Goal: Task Accomplishment & Management: Manage account settings

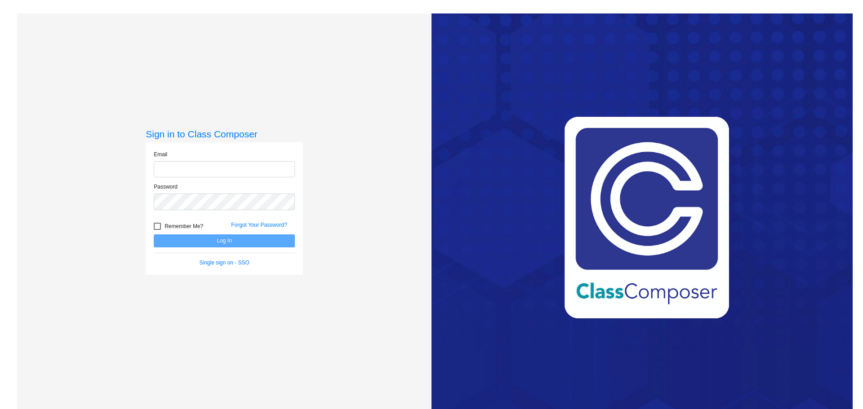
type input "[EMAIL_ADDRESS][DOMAIN_NAME]"
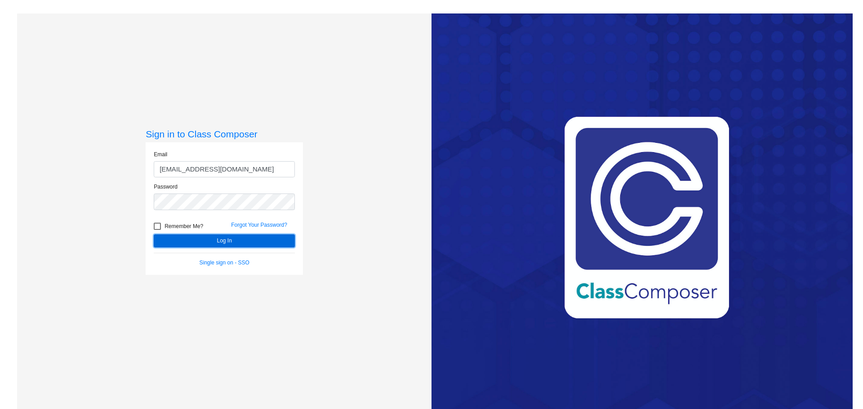
click at [274, 235] on button "Log In" at bounding box center [224, 241] width 141 height 13
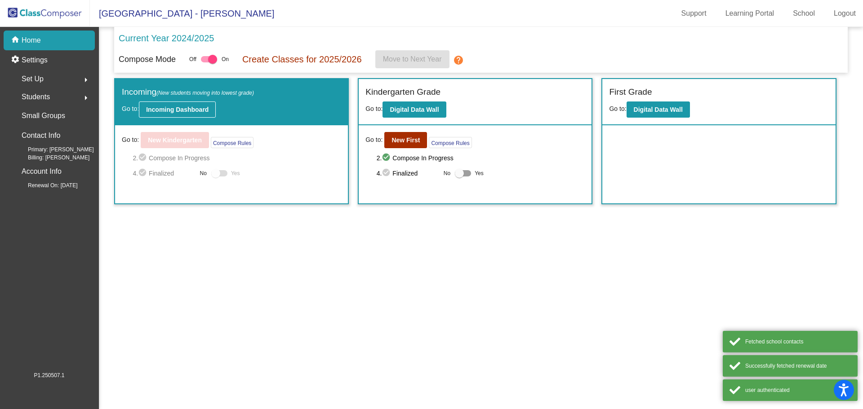
click at [172, 112] on b "Incoming Dashboard" at bounding box center [177, 109] width 62 height 7
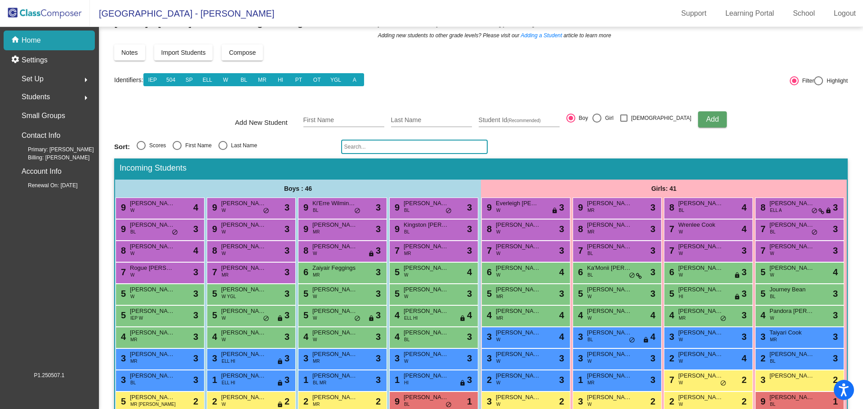
scroll to position [45, 0]
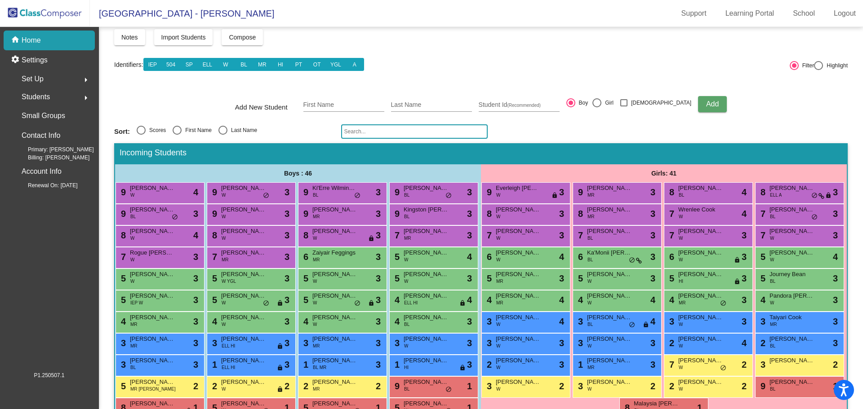
click at [247, 124] on div "[DATE] - [DATE] New Incoming Kindergarten Students New students who are enterin…" at bounding box center [480, 226] width 733 height 461
click at [245, 128] on div "Last Name" at bounding box center [242, 130] width 30 height 8
click at [223, 135] on input "Last Name" at bounding box center [222, 135] width 0 height 0
radio input "true"
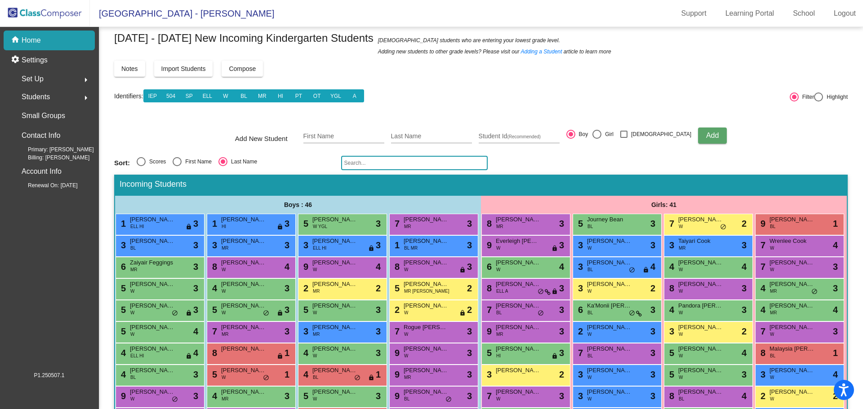
scroll to position [0, 0]
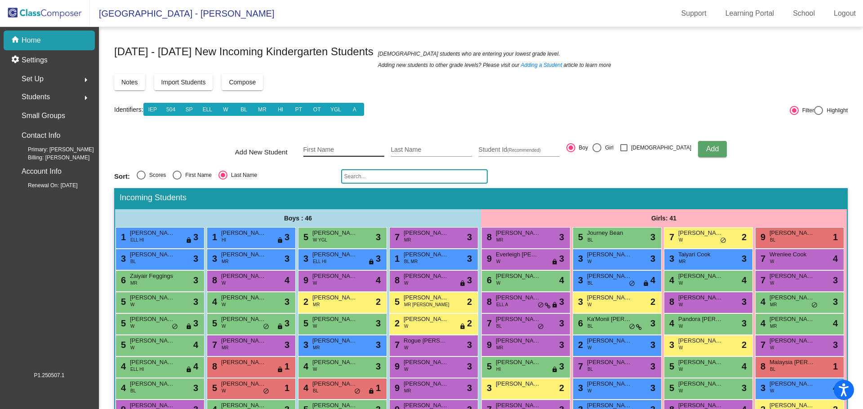
click at [335, 149] on input "First Name" at bounding box center [343, 149] width 81 height 7
type input "[PERSON_NAME]"
click at [630, 149] on div "Add New Student [PERSON_NAME] First Name [PERSON_NAME] Last Name Student Id (Re…" at bounding box center [480, 148] width 491 height 31
click at [601, 145] on div at bounding box center [596, 147] width 9 height 9
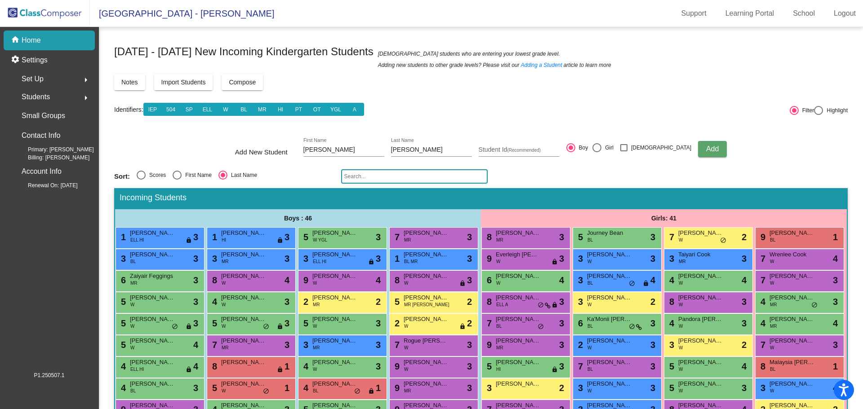
click at [597, 152] on input "Girl" at bounding box center [596, 152] width 0 height 0
radio input "true"
click at [575, 146] on div at bounding box center [570, 147] width 9 height 9
click at [571, 152] on input "Boy" at bounding box center [570, 152] width 0 height 0
radio input "true"
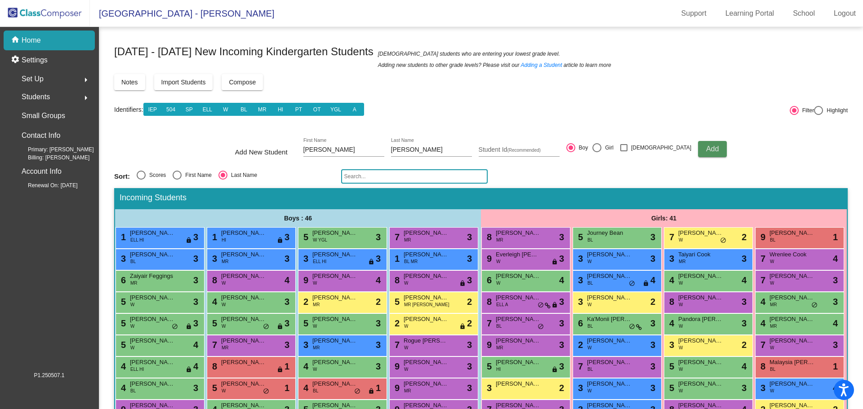
click at [706, 147] on span "Add" at bounding box center [712, 149] width 13 height 8
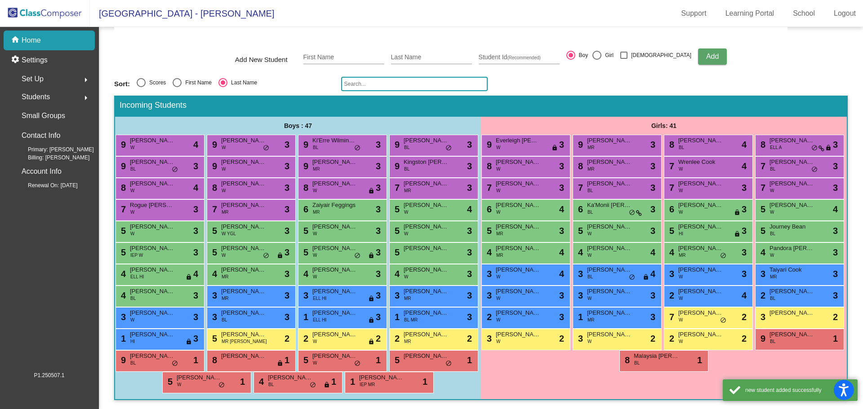
scroll to position [179, 0]
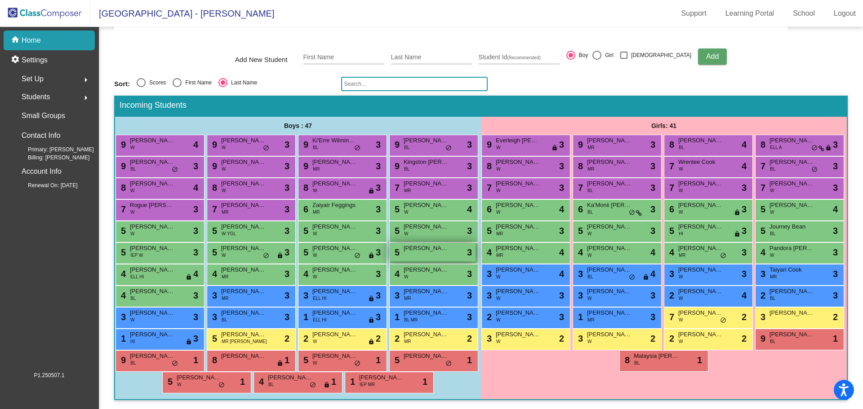
click at [403, 244] on span "[PERSON_NAME]" at bounding box center [425, 248] width 45 height 9
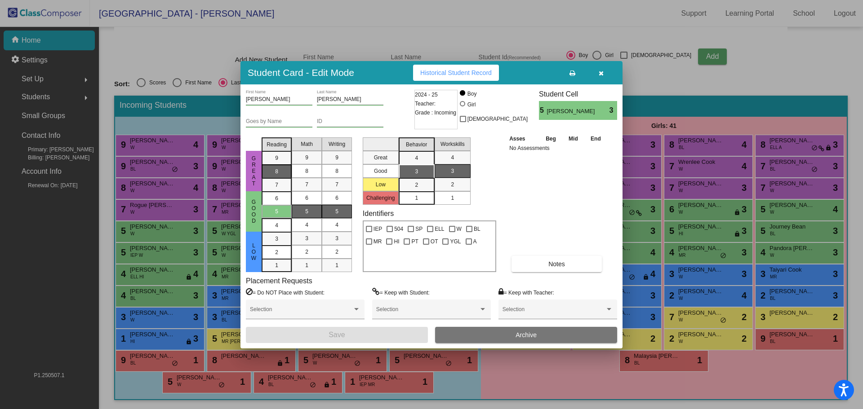
click at [271, 165] on div "8" at bounding box center [277, 157] width 18 height 13
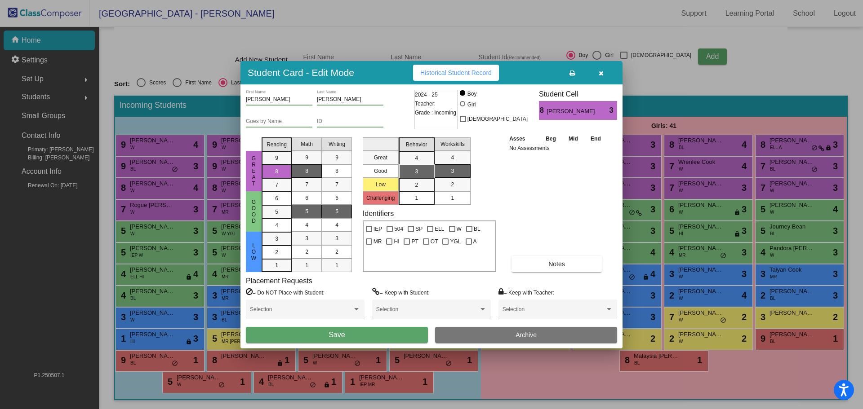
drag, startPoint x: 302, startPoint y: 173, endPoint x: 329, endPoint y: 167, distance: 27.6
click at [302, 172] on div "8" at bounding box center [307, 170] width 18 height 13
click at [329, 167] on div "8" at bounding box center [337, 170] width 18 height 13
click at [415, 191] on div "1" at bounding box center [416, 197] width 18 height 13
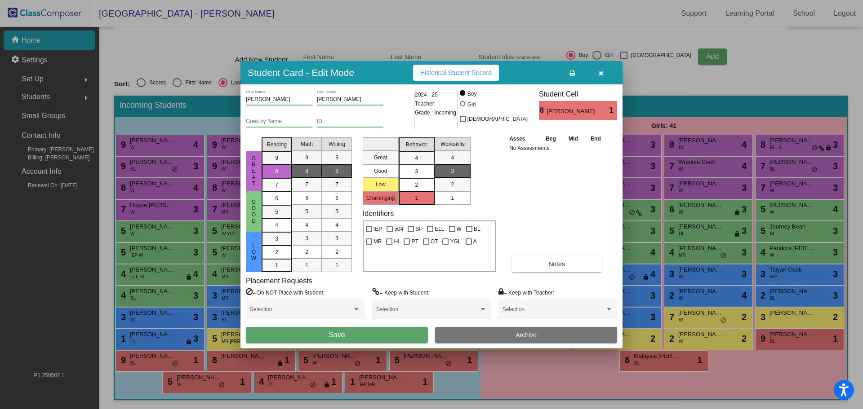
click at [419, 185] on div "2" at bounding box center [416, 184] width 18 height 13
click at [402, 335] on button "Save" at bounding box center [337, 335] width 182 height 16
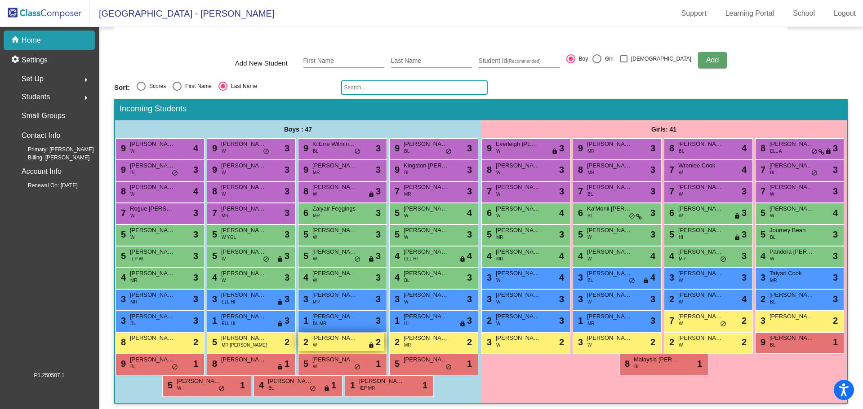
scroll to position [90, 0]
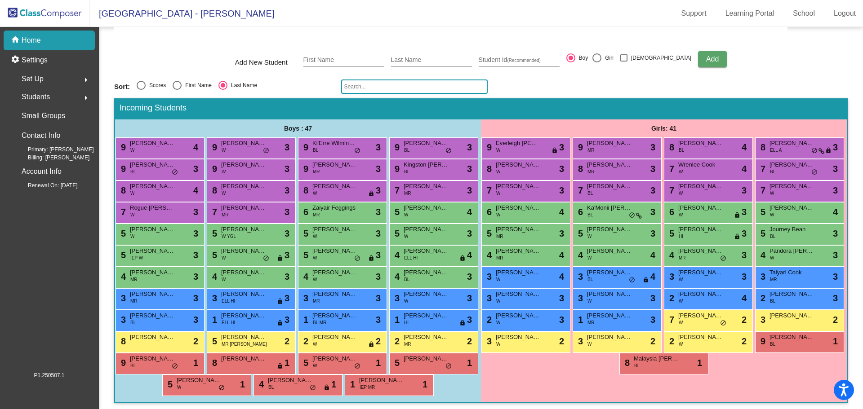
drag, startPoint x: 207, startPoint y: 86, endPoint x: 213, endPoint y: 87, distance: 6.4
click at [206, 86] on div "First Name" at bounding box center [197, 85] width 30 height 8
click at [177, 90] on input "First Name" at bounding box center [177, 90] width 0 height 0
radio input "true"
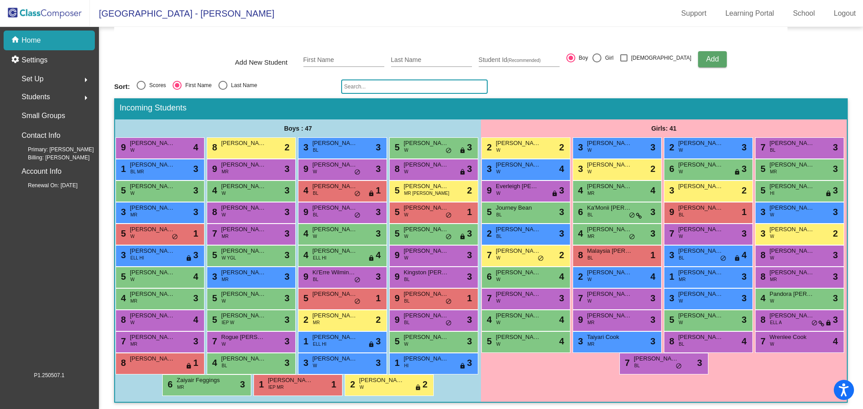
click at [220, 85] on div "Select an option" at bounding box center [222, 85] width 9 height 9
click at [222, 90] on input "Last Name" at bounding box center [222, 90] width 0 height 0
radio input "true"
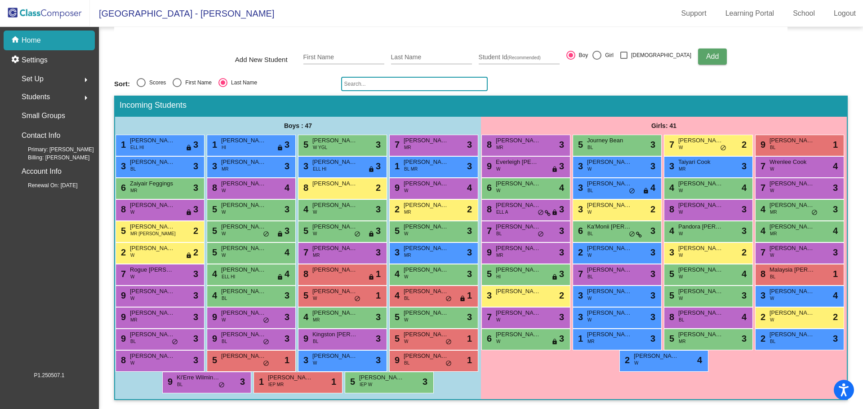
scroll to position [0, 0]
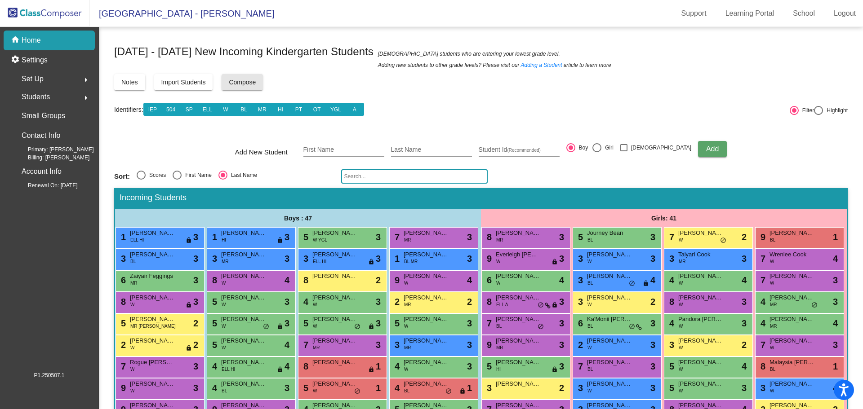
click at [246, 84] on span "Compose" at bounding box center [242, 82] width 27 height 7
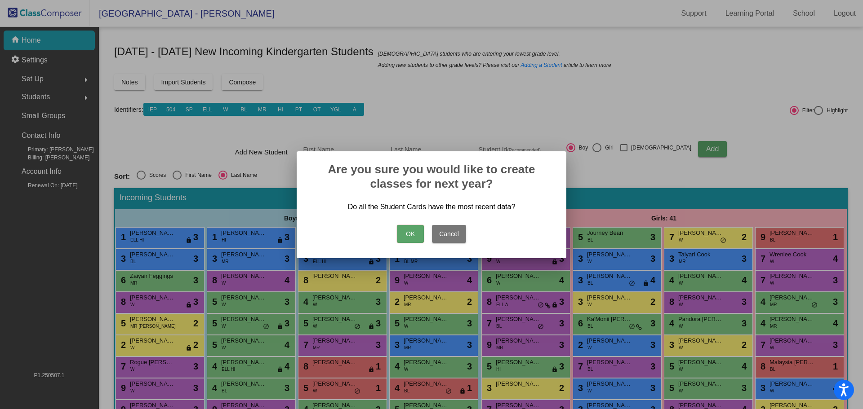
click at [405, 233] on button "OK" at bounding box center [410, 234] width 27 height 18
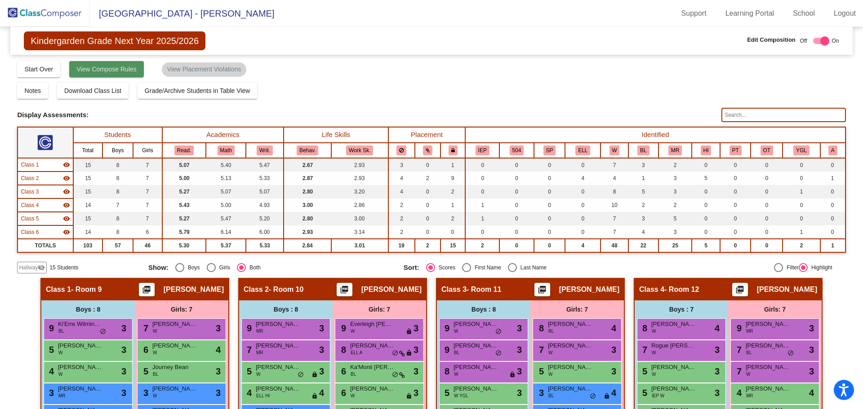
click at [88, 67] on span "View Compose Rules" at bounding box center [106, 69] width 60 height 7
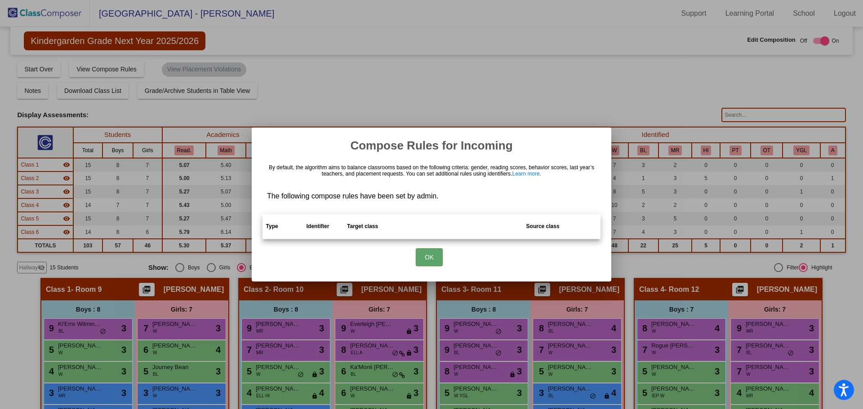
click at [424, 252] on button "OK" at bounding box center [429, 257] width 27 height 18
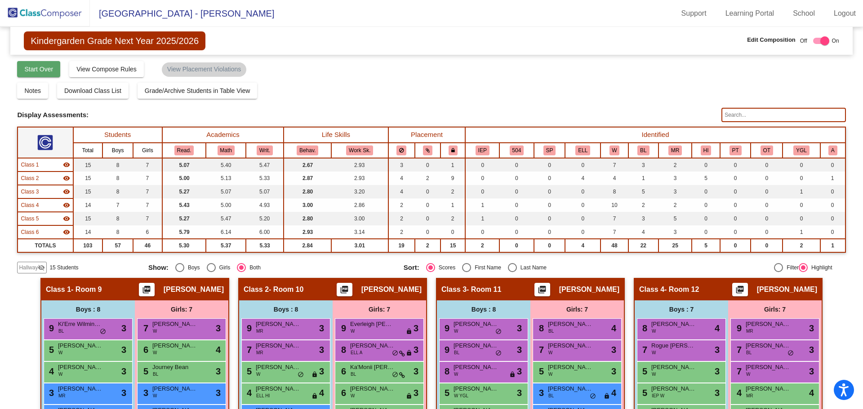
click at [53, 68] on button "Start Over" at bounding box center [38, 69] width 43 height 16
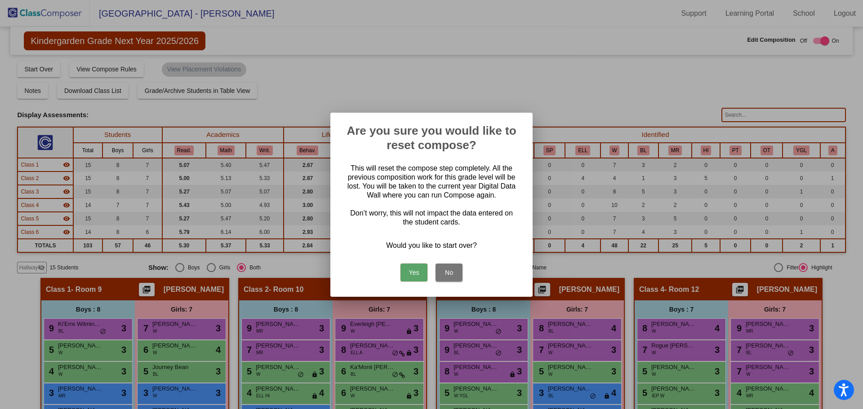
click at [418, 270] on button "Yes" at bounding box center [413, 273] width 27 height 18
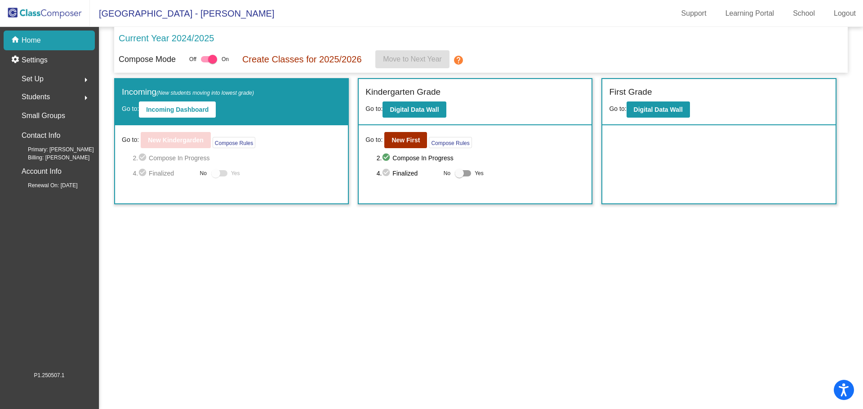
click at [56, 87] on div "Set Up arrow_right" at bounding box center [52, 79] width 86 height 18
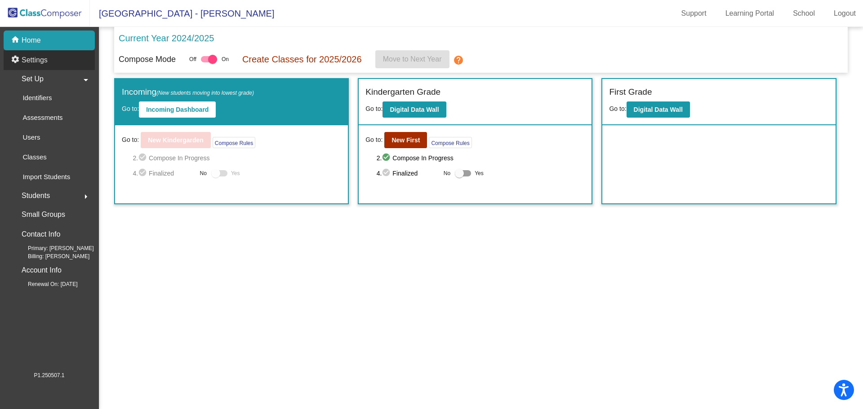
click at [46, 60] on p "Settings" at bounding box center [35, 60] width 26 height 11
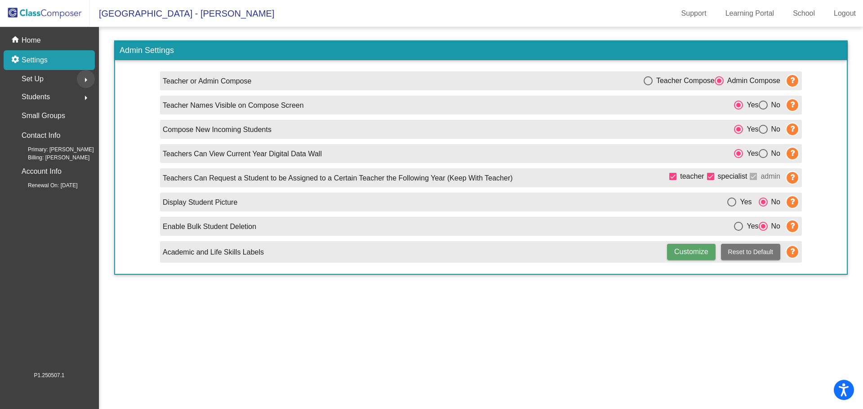
click at [79, 80] on button "arrow_right" at bounding box center [86, 79] width 18 height 18
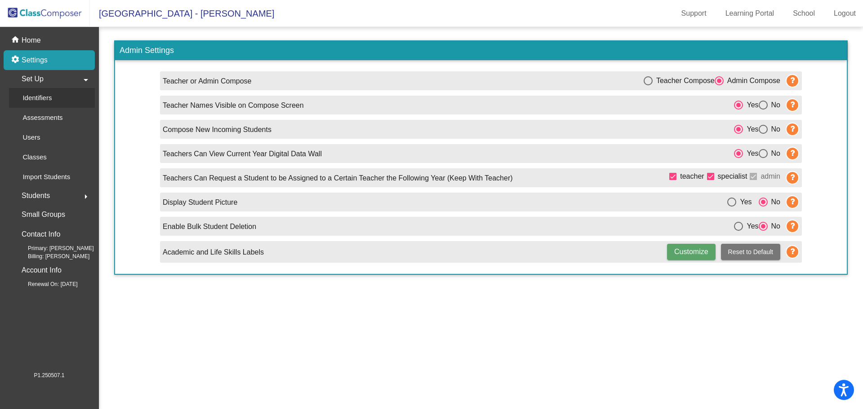
click at [62, 96] on link "Identifiers" at bounding box center [52, 98] width 86 height 20
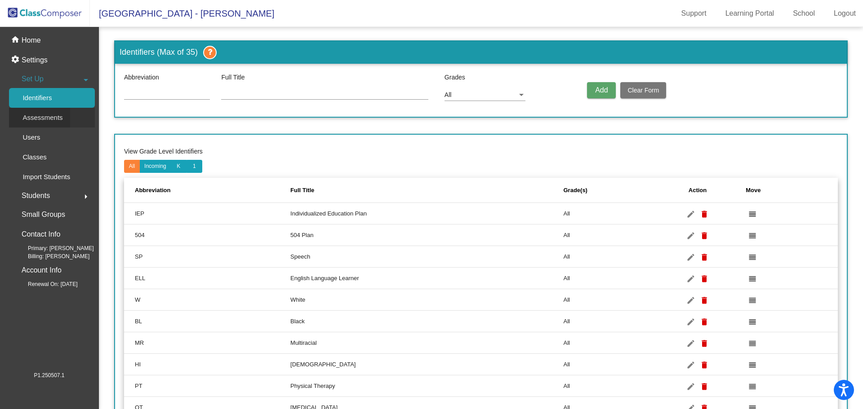
click at [57, 115] on p "Assessments" at bounding box center [42, 117] width 40 height 11
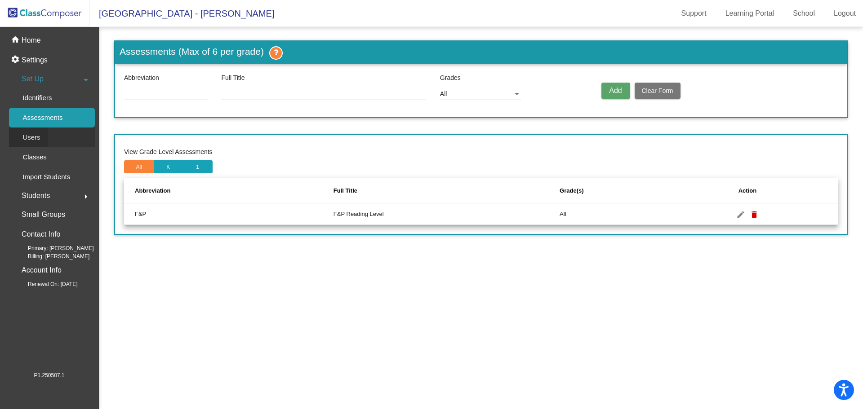
click at [35, 137] on p "Users" at bounding box center [31, 137] width 18 height 11
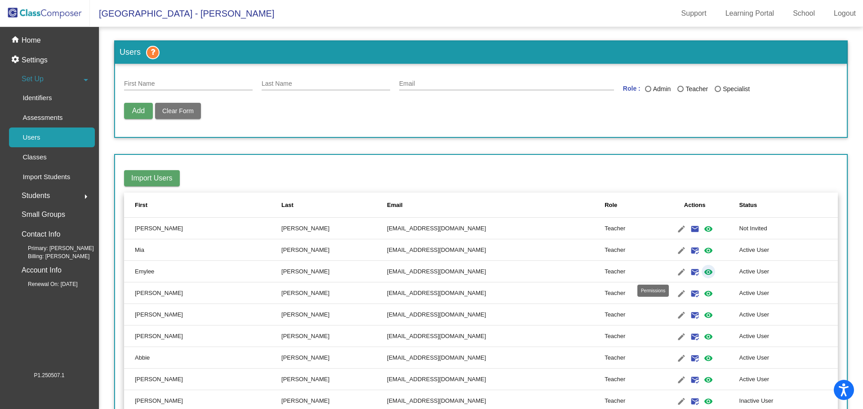
click at [703, 269] on mat-icon "visibility" at bounding box center [708, 272] width 11 height 11
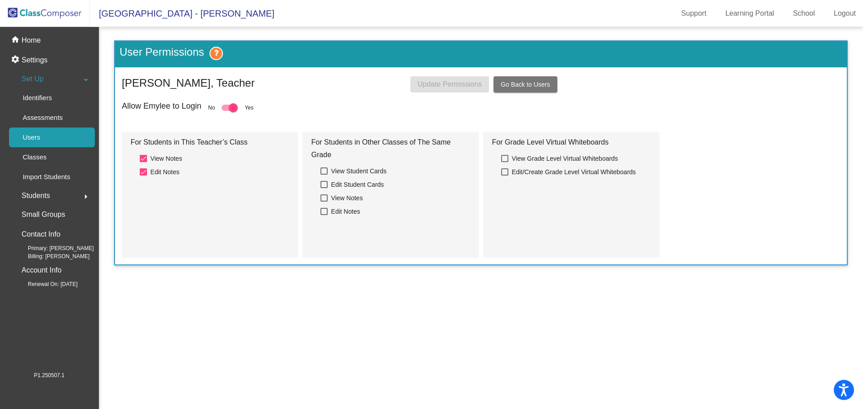
click at [230, 109] on div at bounding box center [233, 107] width 9 height 9
click at [226, 111] on input "checkbox" at bounding box center [226, 111] width 0 height 0
checkbox input "false"
click at [451, 84] on span "Update Permissions" at bounding box center [449, 84] width 64 height 8
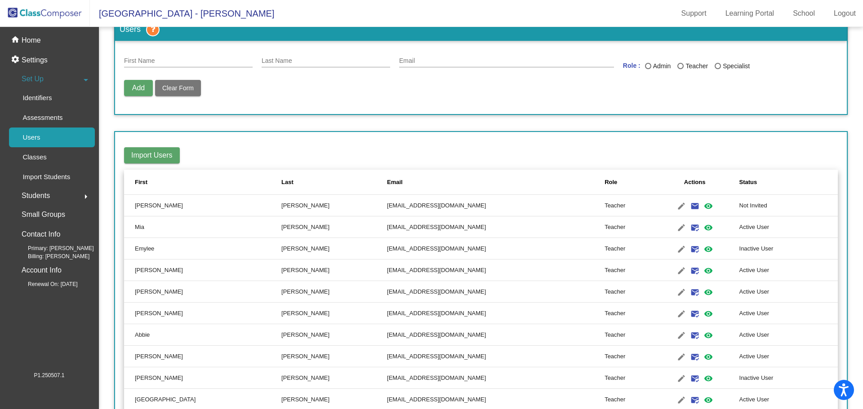
scroll to position [45, 0]
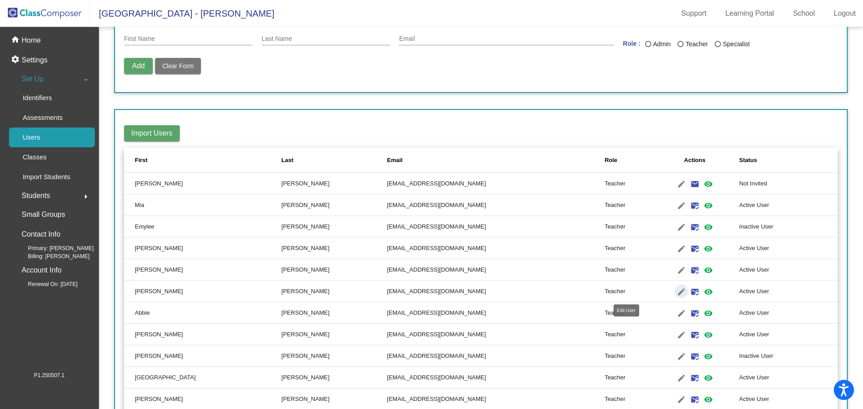
click at [676, 290] on mat-icon "edit" at bounding box center [681, 292] width 11 height 11
type input "[PERSON_NAME]"
type input "[EMAIL_ADDRESS][DOMAIN_NAME]"
radio input "true"
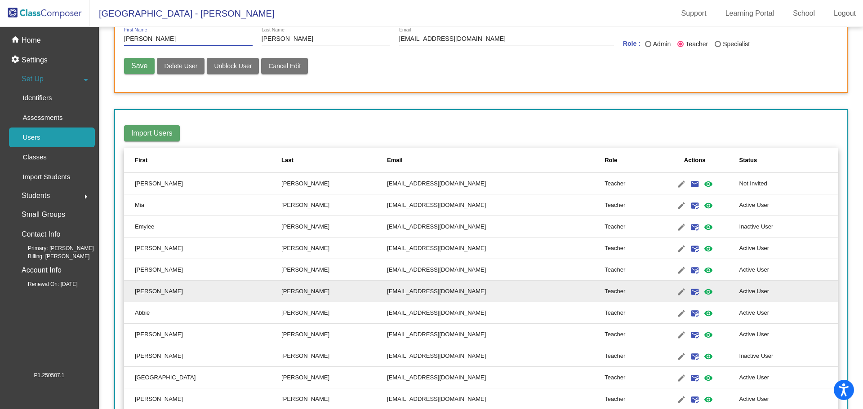
click at [312, 38] on input "[PERSON_NAME]" at bounding box center [325, 38] width 128 height 7
type input "Dekalb"
click at [147, 63] on span "Save" at bounding box center [139, 66] width 16 height 8
radio input "false"
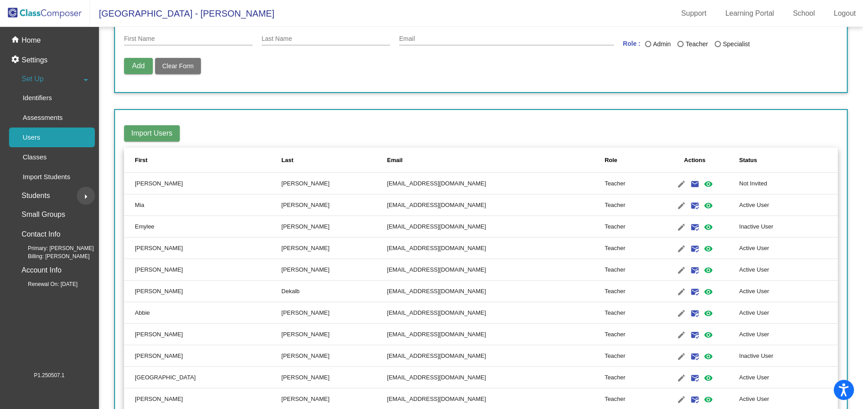
click at [88, 197] on mat-icon "arrow_right" at bounding box center [85, 196] width 11 height 11
click at [82, 90] on button "arrow_drop_down" at bounding box center [86, 97] width 18 height 18
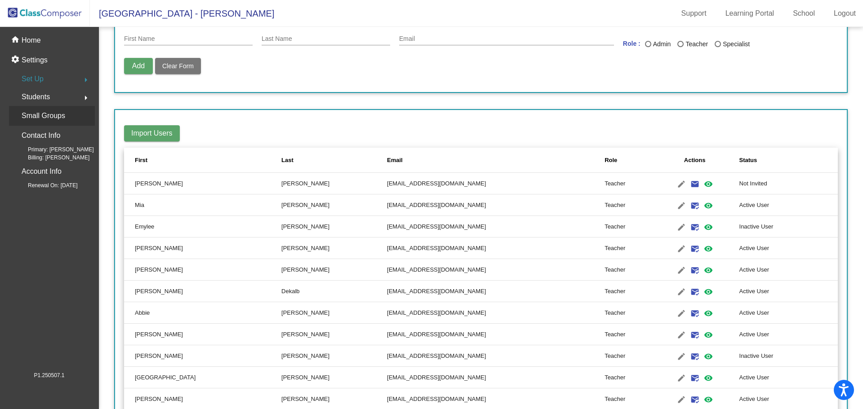
click at [67, 114] on div "Small Groups" at bounding box center [52, 116] width 86 height 20
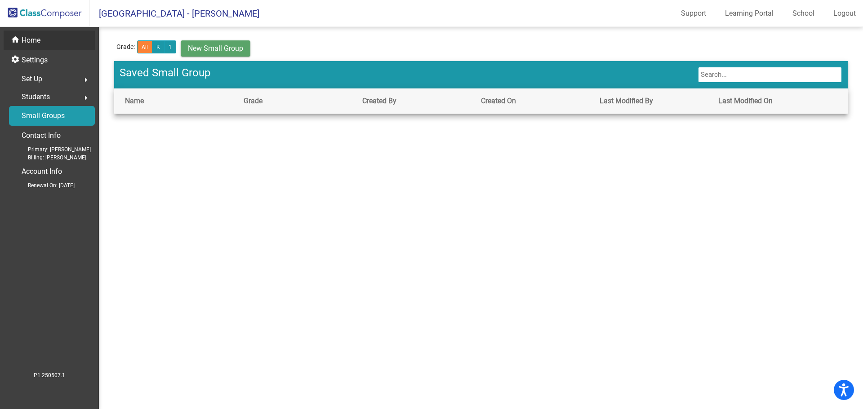
click at [35, 42] on p "Home" at bounding box center [31, 40] width 19 height 11
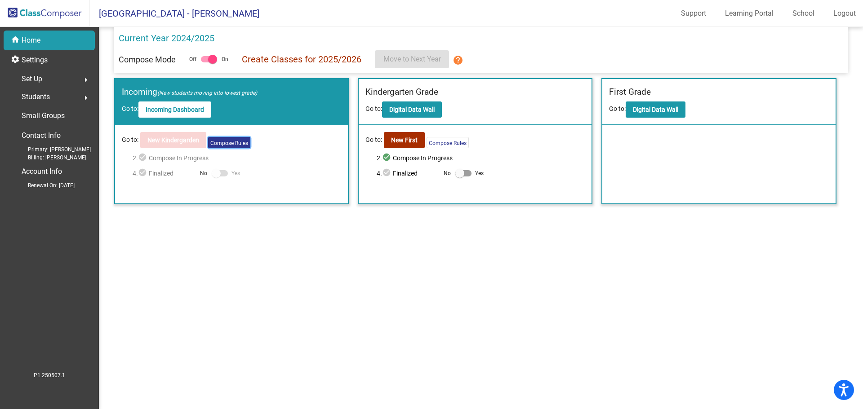
click at [228, 143] on button "Compose Rules" at bounding box center [229, 142] width 42 height 11
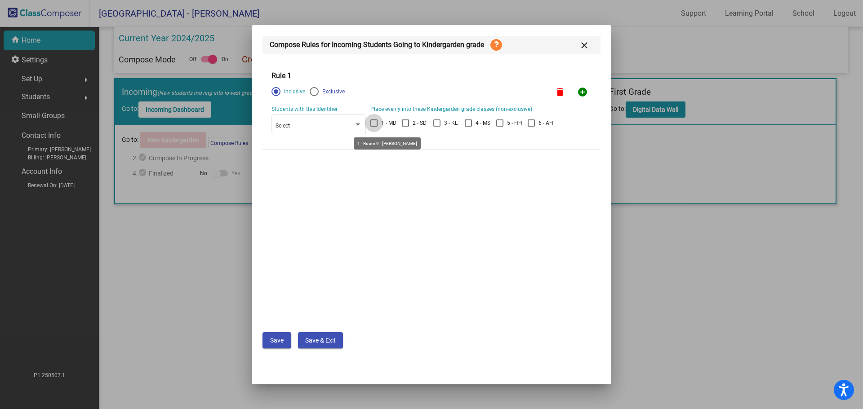
click at [372, 119] on label "1 - MD" at bounding box center [383, 123] width 26 height 11
click at [373, 127] on input "1 - MD" at bounding box center [373, 127] width 0 height 0
checkbox input "true"
click at [408, 123] on div at bounding box center [405, 123] width 7 height 7
click at [405, 127] on input "2 - SD" at bounding box center [405, 127] width 0 height 0
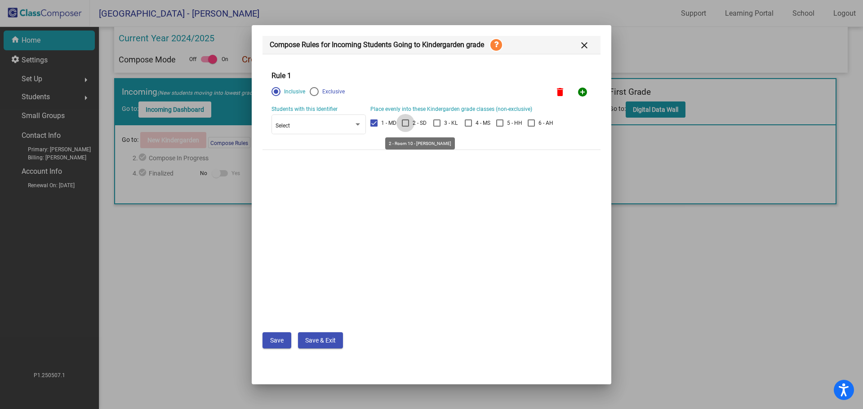
checkbox input "true"
click at [436, 124] on div at bounding box center [436, 123] width 7 height 7
click at [436, 127] on input "3 - KL" at bounding box center [436, 127] width 0 height 0
checkbox input "true"
click at [469, 119] on label "4 - MS" at bounding box center [478, 123] width 26 height 11
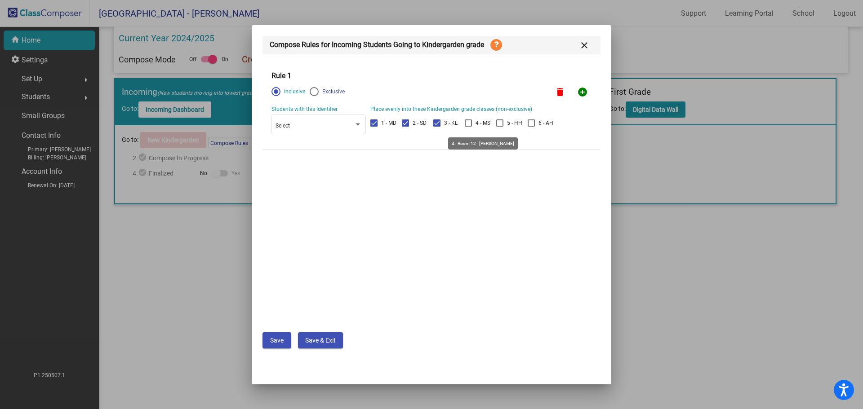
click at [468, 127] on input "4 - MS" at bounding box center [468, 127] width 0 height 0
checkbox input "true"
click at [501, 124] on div at bounding box center [499, 123] width 7 height 7
click at [500, 127] on input "5 - HH" at bounding box center [499, 127] width 0 height 0
checkbox input "true"
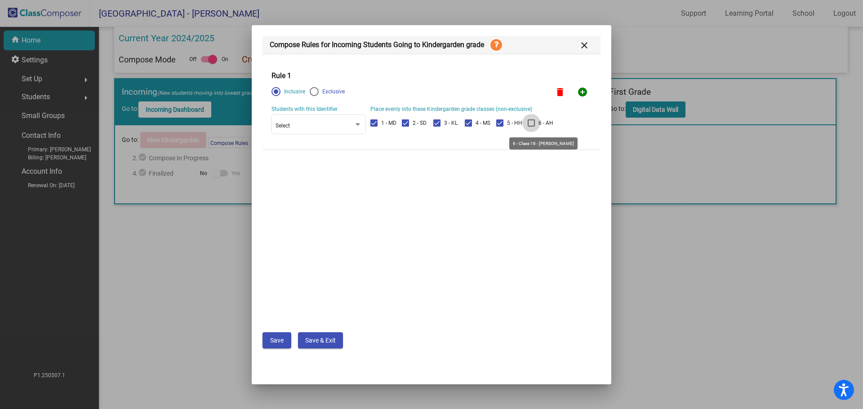
click at [529, 122] on div at bounding box center [530, 123] width 7 height 7
click at [531, 127] on input "6 - AH" at bounding box center [531, 127] width 0 height 0
checkbox input "true"
click at [342, 127] on div "Select" at bounding box center [314, 126] width 78 height 6
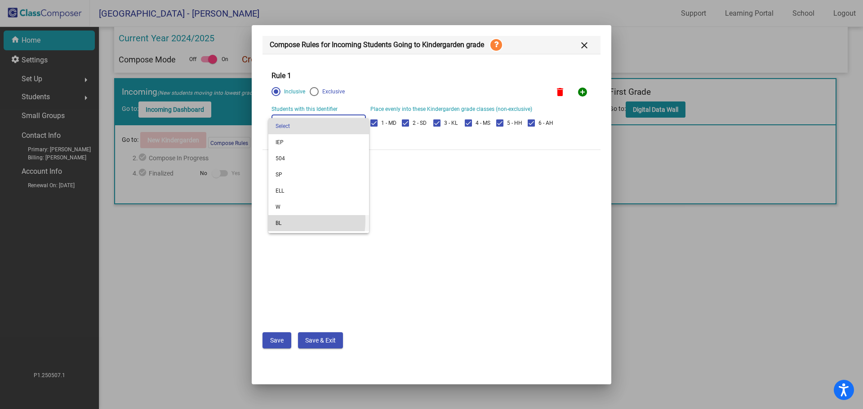
click at [278, 220] on span "BL" at bounding box center [318, 223] width 86 height 16
click at [277, 338] on span "Save" at bounding box center [276, 340] width 13 height 7
click at [314, 124] on div "BL" at bounding box center [314, 126] width 78 height 6
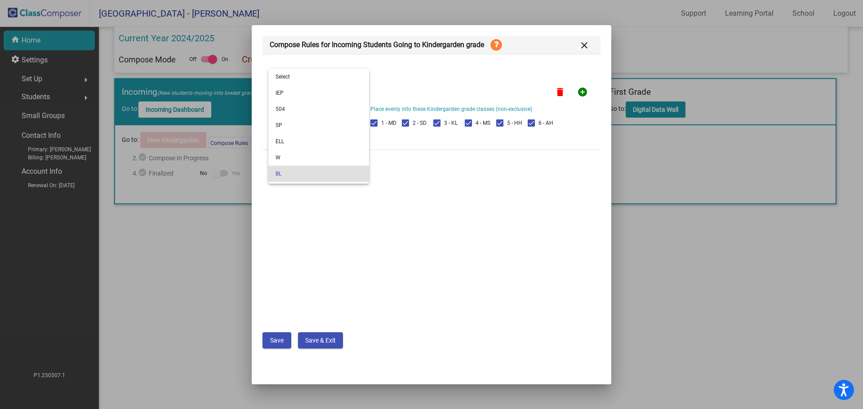
scroll to position [48, 0]
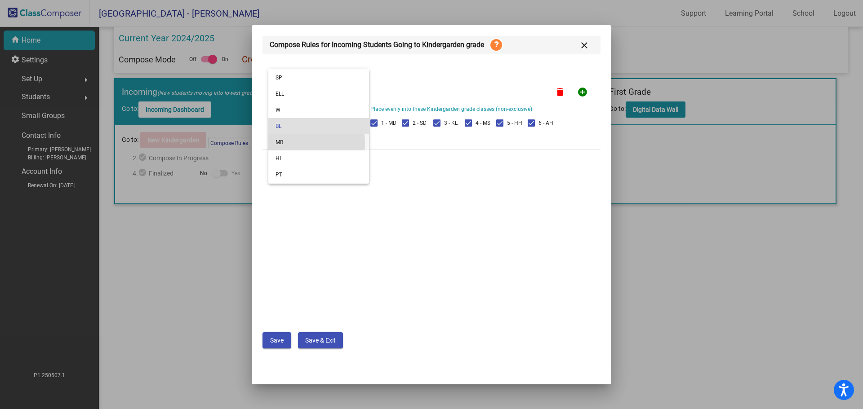
click at [292, 143] on span "MR" at bounding box center [318, 142] width 86 height 16
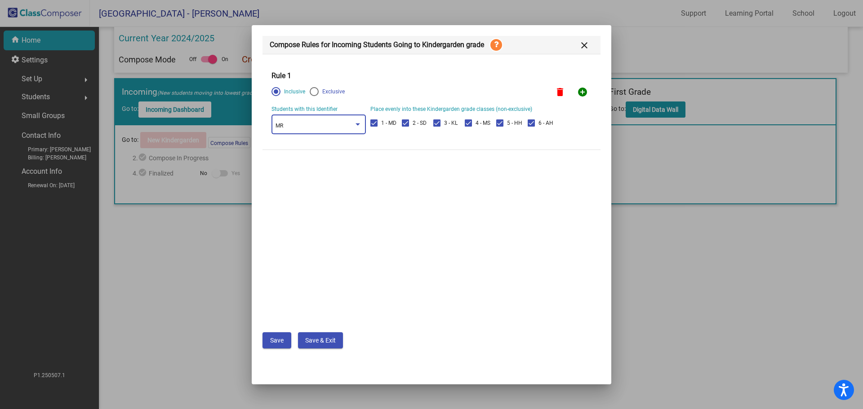
click at [283, 345] on button "Save" at bounding box center [276, 340] width 29 height 16
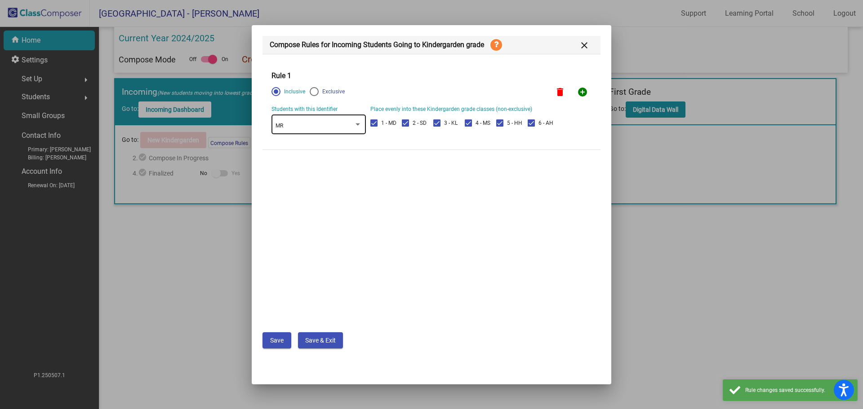
click at [285, 120] on div "MR" at bounding box center [318, 124] width 86 height 22
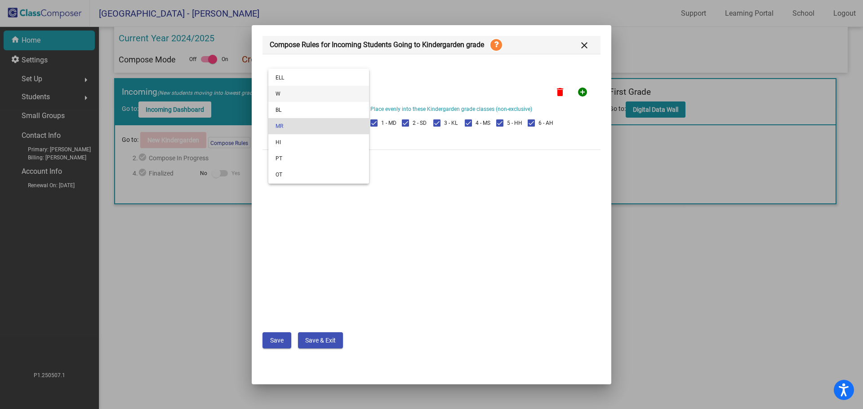
click at [284, 90] on span "W" at bounding box center [318, 94] width 86 height 16
click at [274, 339] on span "Save" at bounding box center [276, 340] width 13 height 7
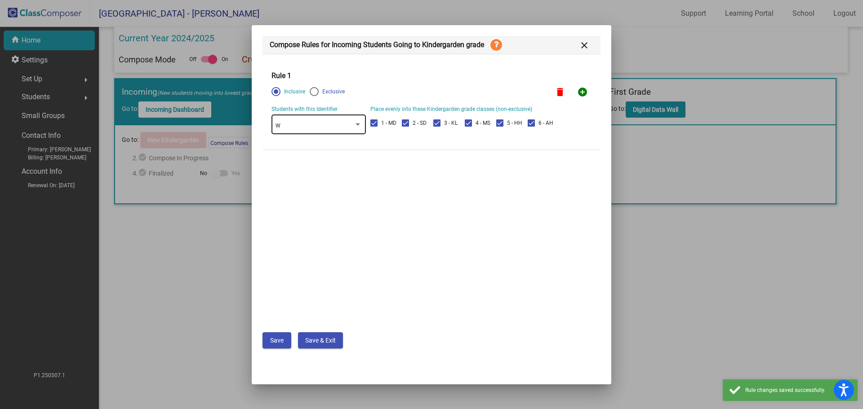
click at [281, 131] on div "W" at bounding box center [318, 124] width 86 height 22
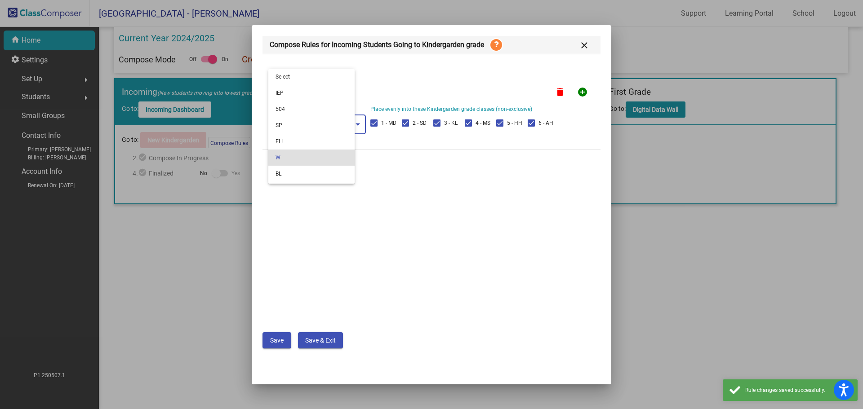
scroll to position [31, 0]
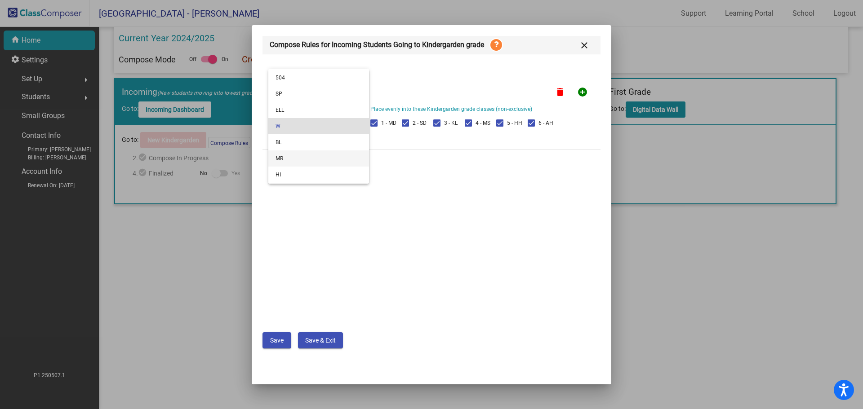
click at [283, 159] on span "MR" at bounding box center [318, 159] width 86 height 16
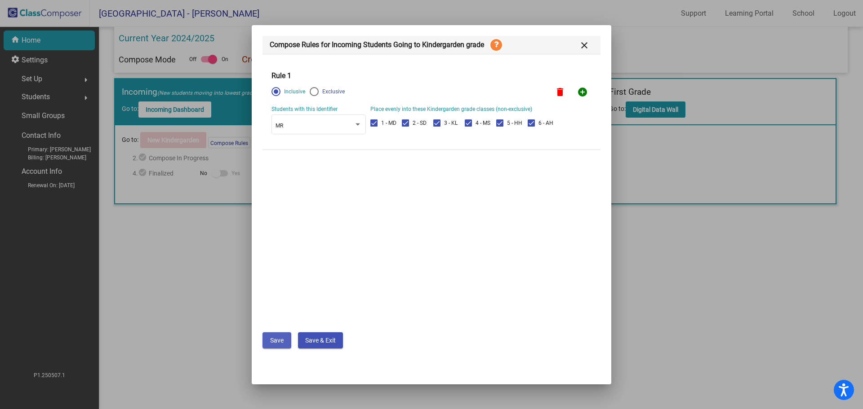
click at [278, 343] on span "Save" at bounding box center [276, 340] width 13 height 7
click at [580, 88] on mat-icon "add_circle" at bounding box center [582, 92] width 11 height 11
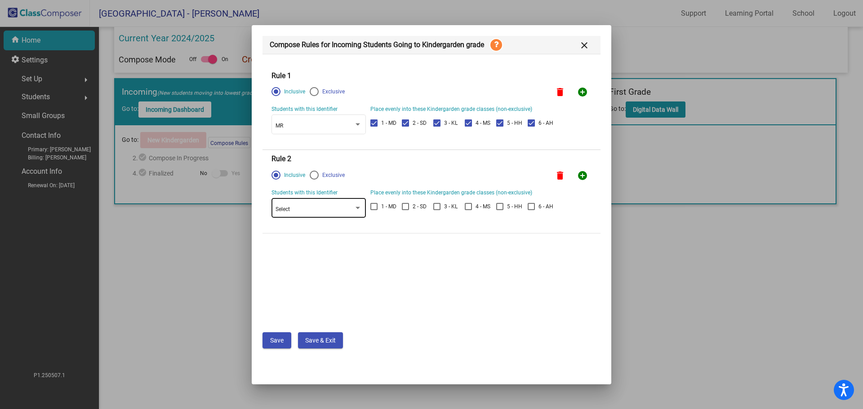
click at [350, 208] on div "Select" at bounding box center [314, 210] width 78 height 6
click at [287, 288] on span "W" at bounding box center [318, 291] width 86 height 16
click at [375, 208] on div at bounding box center [373, 206] width 7 height 7
click at [374, 210] on input "1 - MD" at bounding box center [373, 210] width 0 height 0
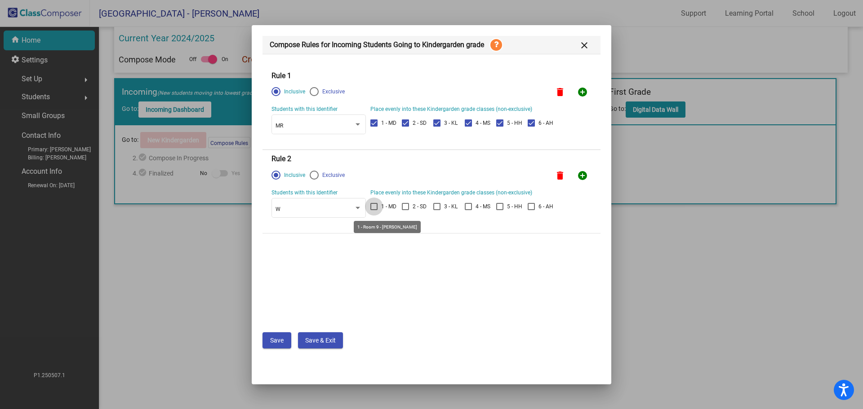
checkbox input "true"
click at [400, 206] on div "1 - MD 2 - SD 3 - KL 4 - MS 5 - HH 6 - AH" at bounding box center [463, 207] width 186 height 13
click at [408, 206] on div at bounding box center [405, 206] width 7 height 7
click at [405, 210] on input "2 - SD" at bounding box center [405, 210] width 0 height 0
checkbox input "true"
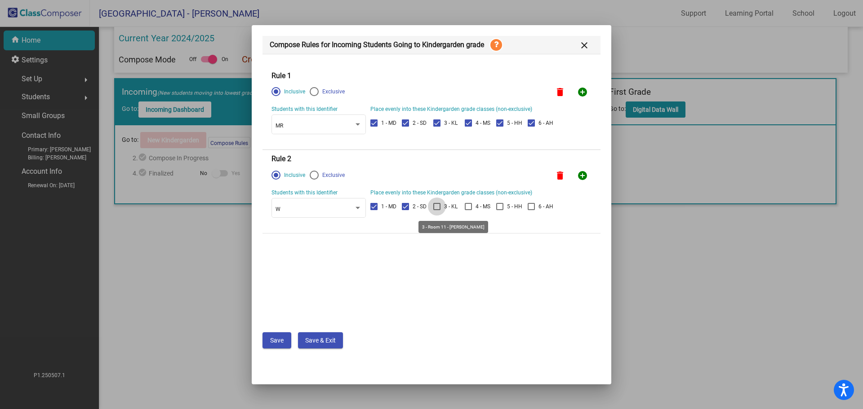
click at [437, 207] on div at bounding box center [436, 206] width 7 height 7
click at [437, 210] on input "3 - KL" at bounding box center [436, 210] width 0 height 0
checkbox input "true"
click at [468, 208] on div at bounding box center [468, 206] width 7 height 7
click at [468, 210] on input "4 - MS" at bounding box center [468, 210] width 0 height 0
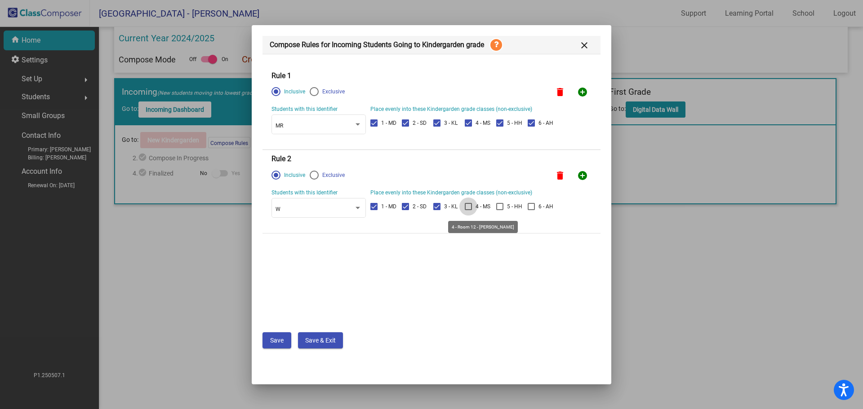
checkbox input "true"
click at [505, 206] on label "5 - HH" at bounding box center [509, 206] width 26 height 11
click at [500, 210] on input "5 - HH" at bounding box center [499, 210] width 0 height 0
checkbox input "true"
click at [534, 204] on div at bounding box center [530, 206] width 7 height 7
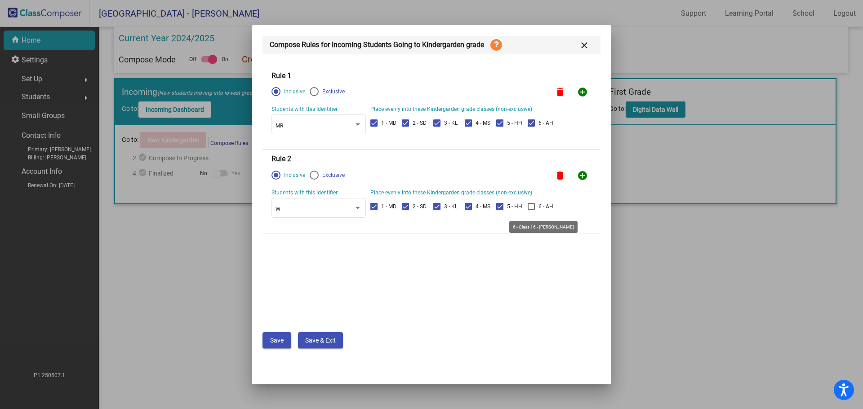
click at [531, 210] on input "6 - AH" at bounding box center [531, 210] width 0 height 0
checkbox input "true"
click at [580, 177] on mat-icon "add_circle" at bounding box center [582, 175] width 11 height 11
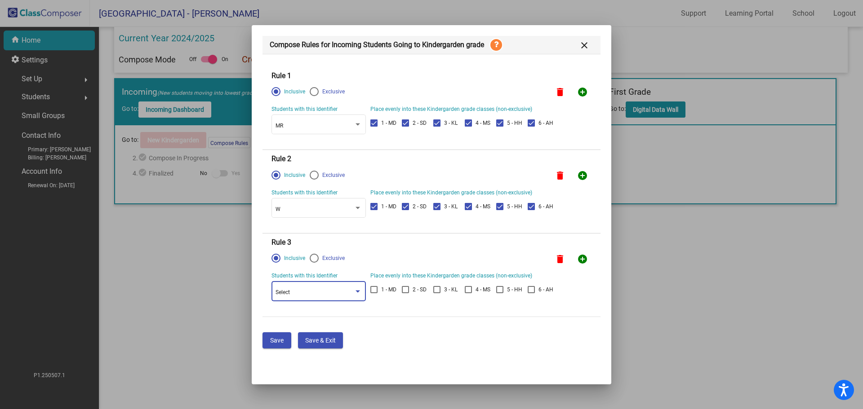
click at [334, 292] on div "Select" at bounding box center [314, 293] width 78 height 6
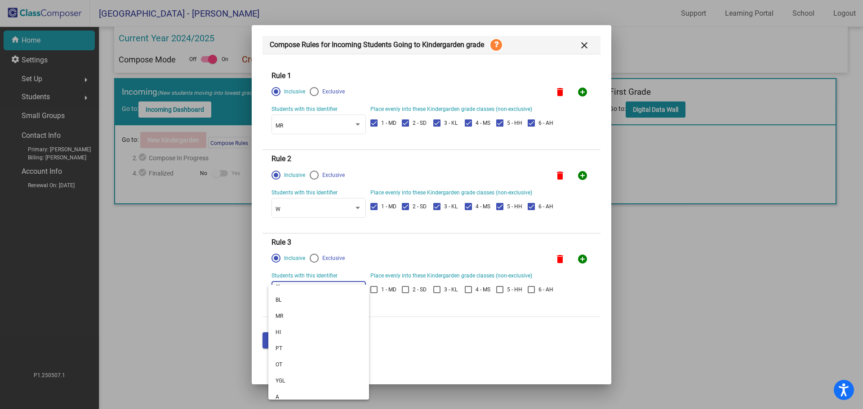
scroll to position [95, 0]
click at [279, 292] on span "BL" at bounding box center [318, 295] width 86 height 16
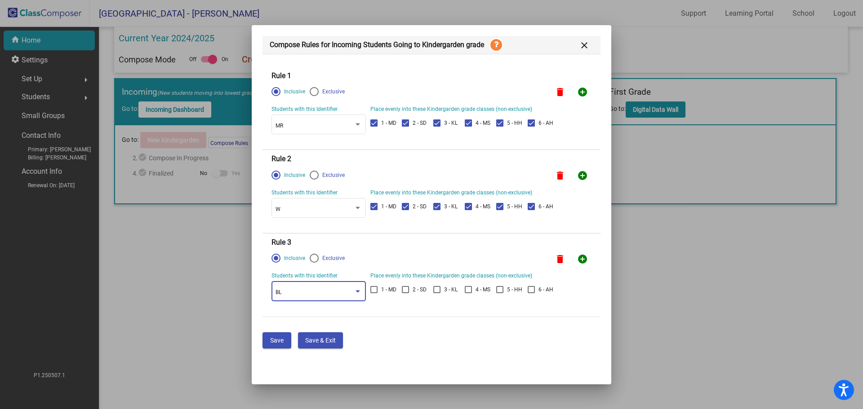
click at [370, 289] on div "Students with this Identifier BL Place evenly into these Kindergarden grade cla…" at bounding box center [413, 291] width 285 height 38
click at [372, 289] on div at bounding box center [373, 289] width 7 height 7
click at [373, 293] on input "1 - MD" at bounding box center [373, 293] width 0 height 0
checkbox input "true"
click at [406, 291] on div at bounding box center [405, 289] width 7 height 7
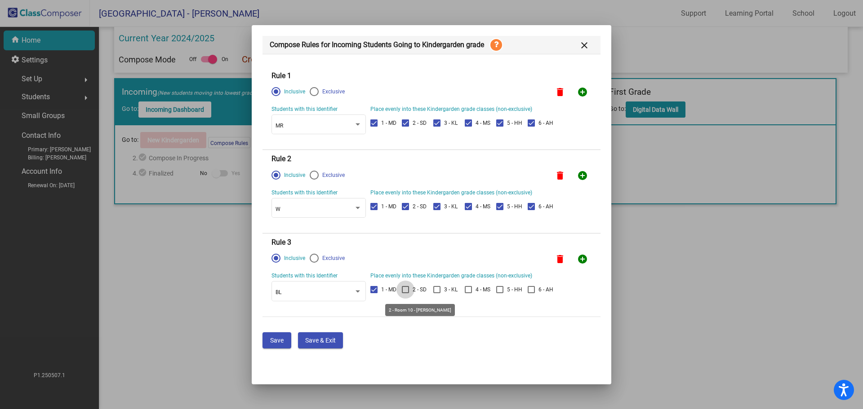
click at [405, 293] on input "2 - SD" at bounding box center [405, 293] width 0 height 0
checkbox input "true"
click at [437, 286] on div at bounding box center [436, 289] width 7 height 7
click at [437, 293] on input "3 - KL" at bounding box center [436, 293] width 0 height 0
checkbox input "true"
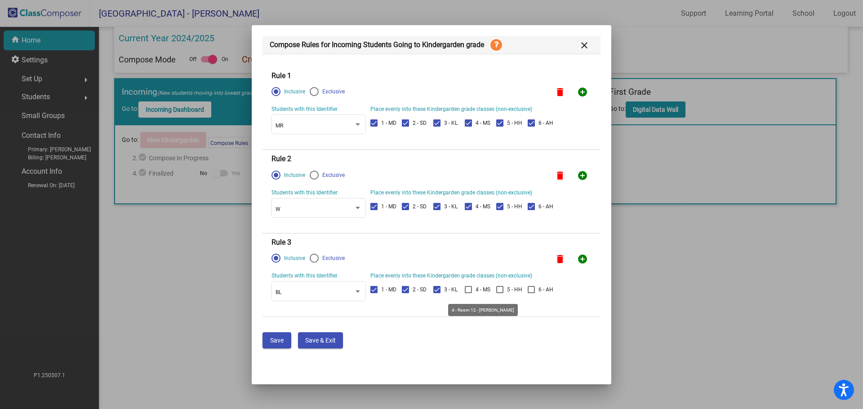
click at [473, 290] on label "4 - MS" at bounding box center [478, 289] width 26 height 11
click at [468, 293] on input "4 - MS" at bounding box center [468, 293] width 0 height 0
checkbox input "true"
click at [502, 287] on div at bounding box center [499, 289] width 7 height 7
click at [500, 293] on input "5 - HH" at bounding box center [499, 293] width 0 height 0
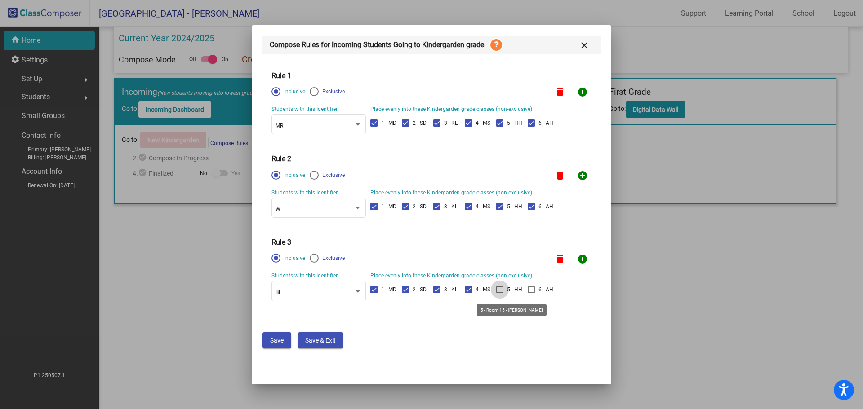
checkbox input "true"
click at [530, 287] on div at bounding box center [530, 289] width 7 height 7
click at [531, 293] on input "6 - AH" at bounding box center [531, 293] width 0 height 0
checkbox input "true"
click at [273, 337] on span "Save" at bounding box center [276, 340] width 13 height 7
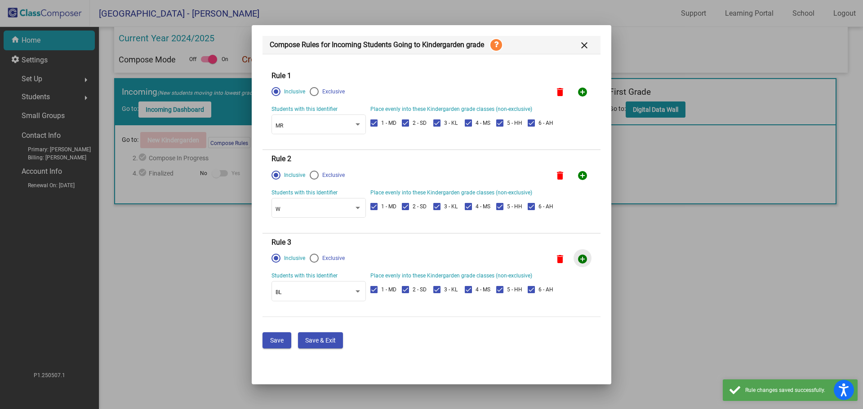
click at [580, 256] on mat-icon "add_circle" at bounding box center [582, 259] width 11 height 11
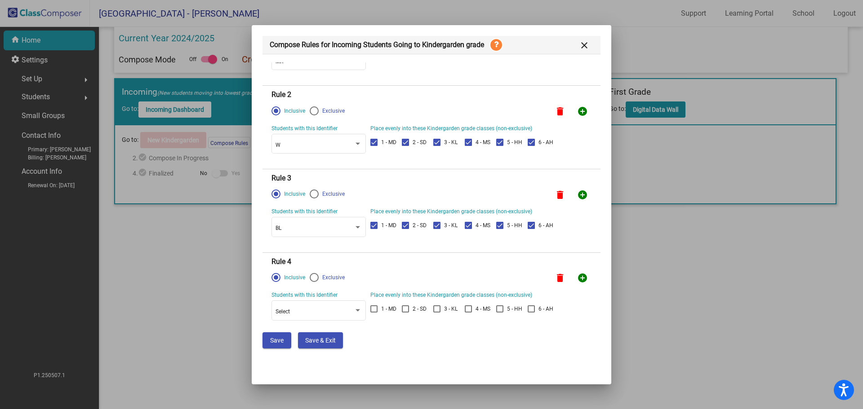
scroll to position [72, 0]
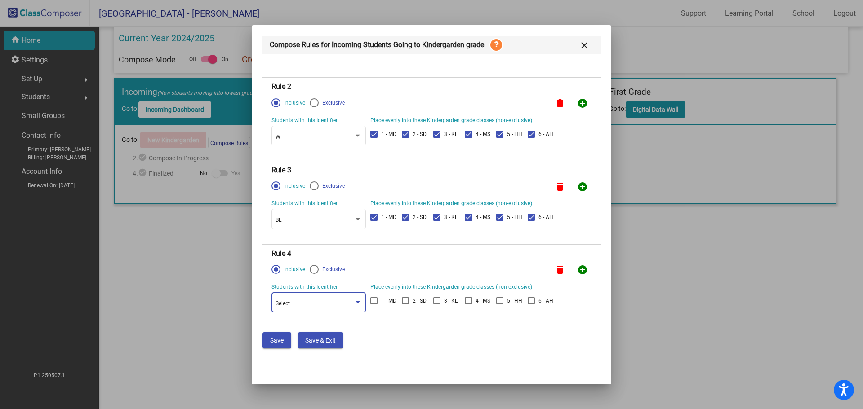
click at [296, 301] on div "Select" at bounding box center [314, 304] width 78 height 6
click at [278, 280] on span "HI" at bounding box center [318, 279] width 86 height 16
click at [407, 300] on div at bounding box center [405, 300] width 7 height 7
click at [405, 305] on input "2 - SD" at bounding box center [405, 305] width 0 height 0
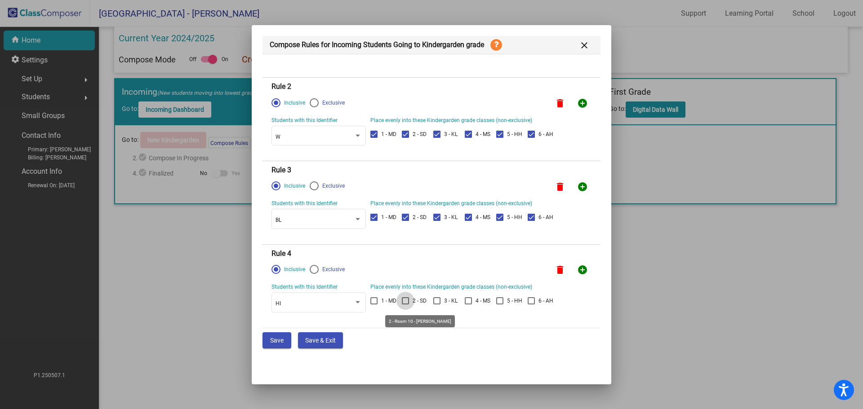
checkbox input "true"
click at [580, 271] on mat-icon "add_circle" at bounding box center [582, 270] width 11 height 11
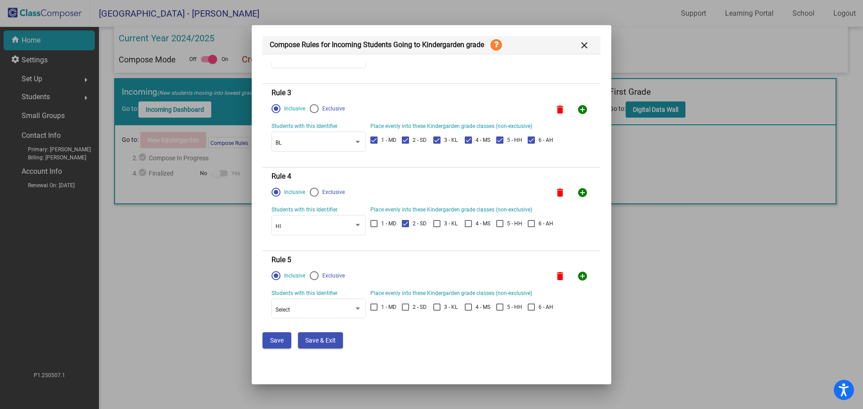
scroll to position [156, 0]
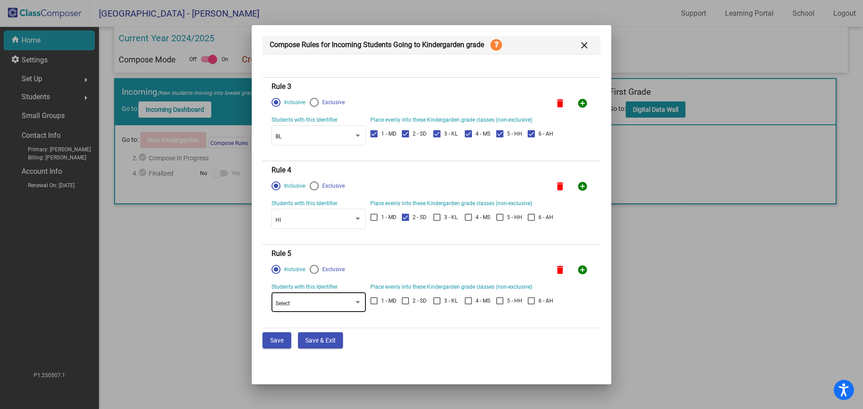
click at [292, 301] on div "Select" at bounding box center [314, 304] width 78 height 6
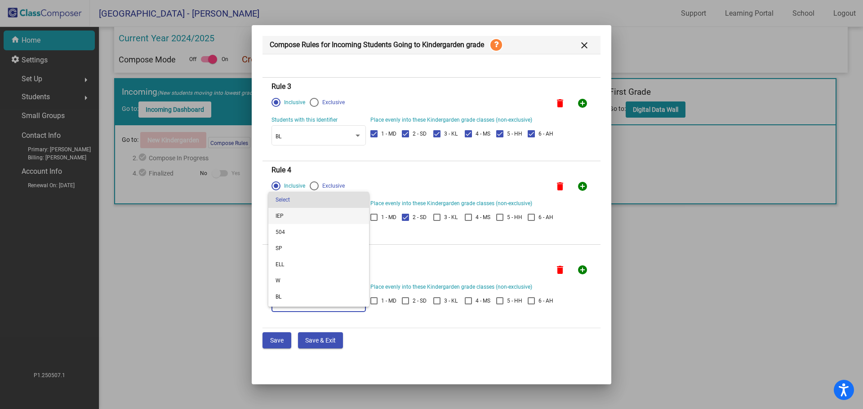
click at [280, 216] on span "IEP" at bounding box center [318, 216] width 86 height 16
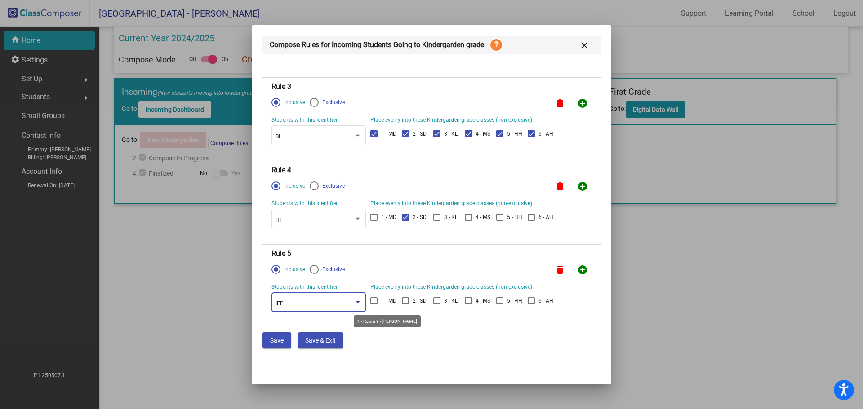
click at [373, 302] on div at bounding box center [373, 300] width 7 height 7
click at [373, 305] on input "1 - MD" at bounding box center [373, 305] width 0 height 0
checkbox input "true"
click at [438, 301] on div at bounding box center [436, 300] width 7 height 7
click at [437, 305] on input "3 - KL" at bounding box center [436, 305] width 0 height 0
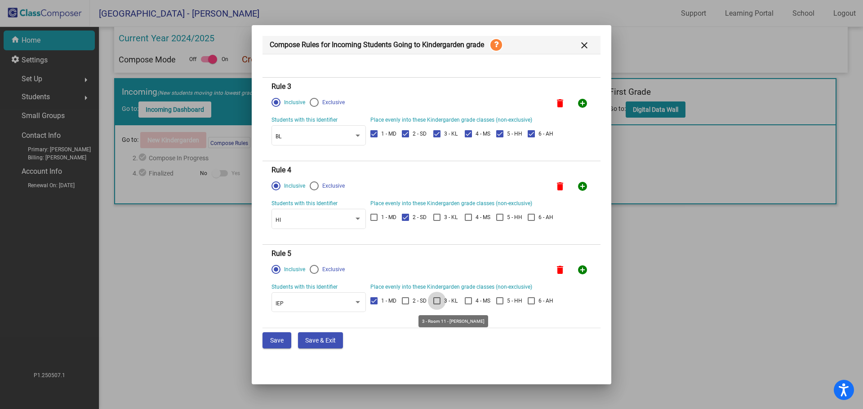
checkbox input "true"
click at [406, 300] on div at bounding box center [405, 300] width 7 height 7
click at [405, 305] on input "2 - SD" at bounding box center [405, 305] width 0 height 0
click at [406, 303] on div at bounding box center [405, 300] width 7 height 7
click at [405, 305] on input "2 - SD" at bounding box center [405, 305] width 0 height 0
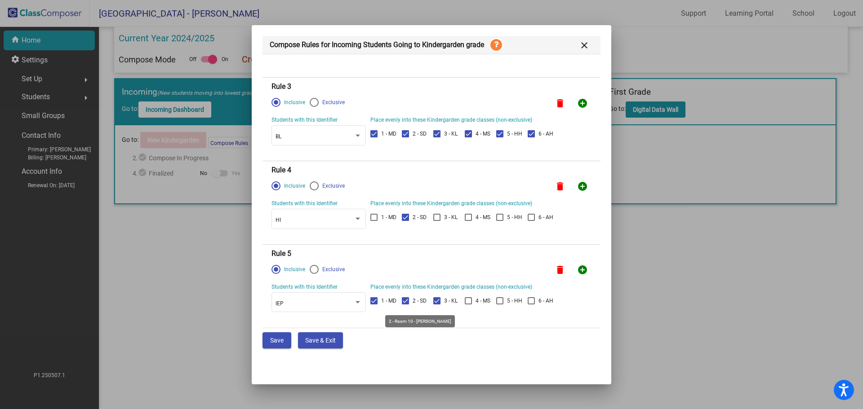
checkbox input "false"
click at [577, 266] on mat-icon "add_circle" at bounding box center [582, 270] width 11 height 11
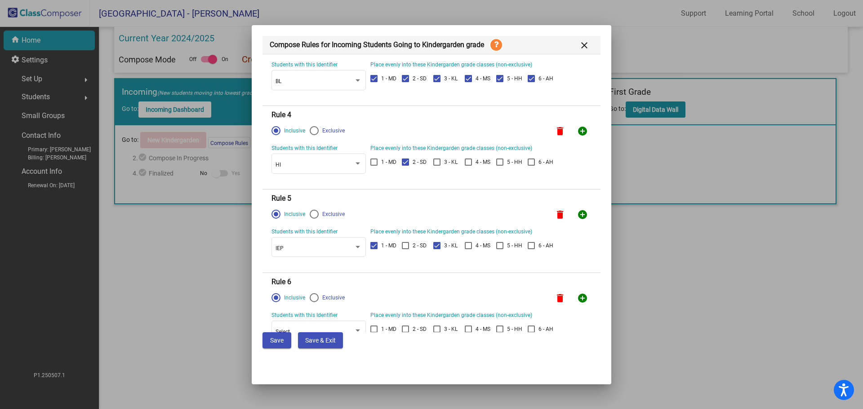
scroll to position [239, 0]
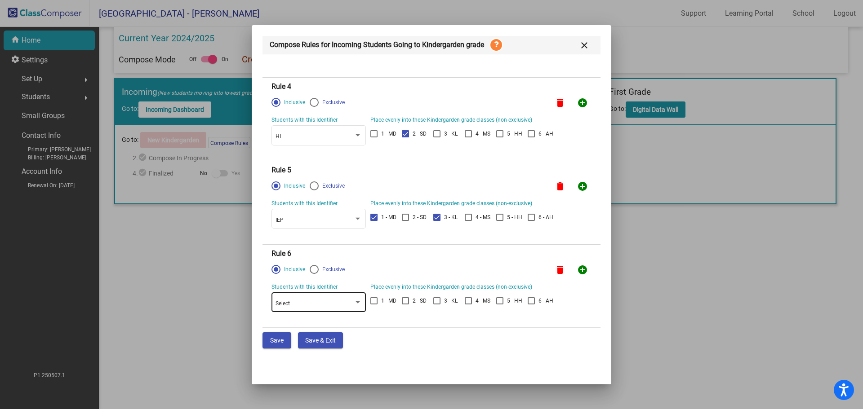
click at [312, 305] on div "Select" at bounding box center [314, 304] width 78 height 6
click at [466, 340] on div at bounding box center [431, 204] width 863 height 409
click at [317, 185] on div at bounding box center [314, 186] width 9 height 9
click at [314, 190] on input "Exclusive" at bounding box center [314, 190] width 0 height 0
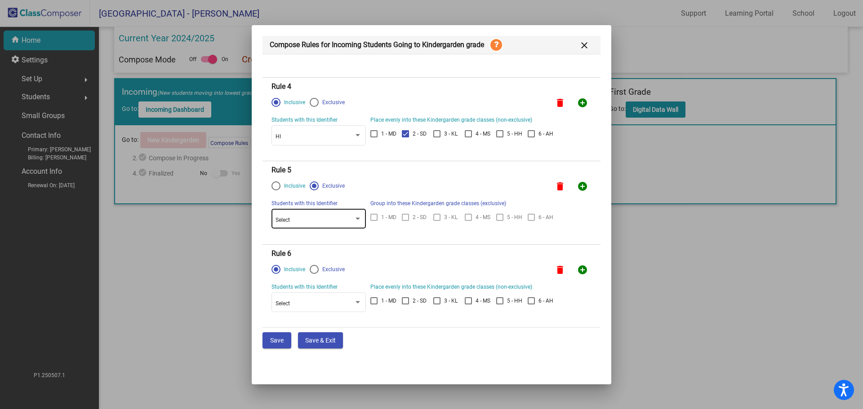
click at [317, 222] on div "Select" at bounding box center [314, 220] width 78 height 6
click at [293, 238] on span "IEP" at bounding box center [318, 237] width 86 height 16
click at [375, 215] on div at bounding box center [373, 217] width 7 height 7
click at [372, 218] on div at bounding box center [373, 217] width 7 height 7
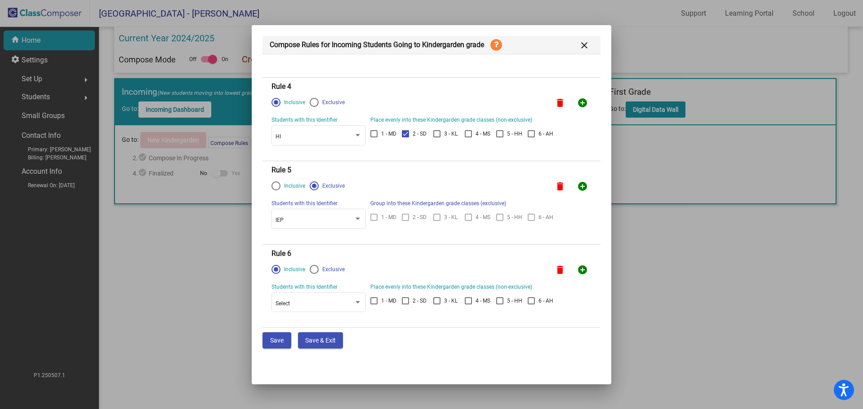
click at [372, 218] on div at bounding box center [373, 217] width 7 height 7
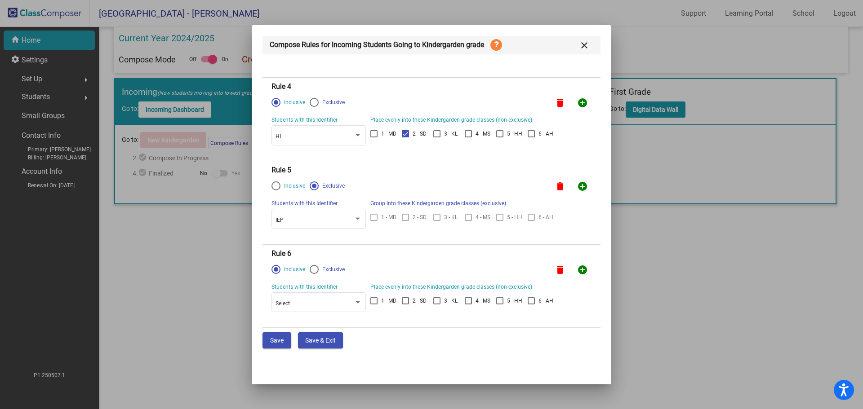
click at [293, 190] on label "Inclusive" at bounding box center [288, 186] width 34 height 9
click at [276, 190] on input "Inclusive" at bounding box center [275, 190] width 0 height 0
click at [324, 216] on div "Select" at bounding box center [318, 219] width 86 height 22
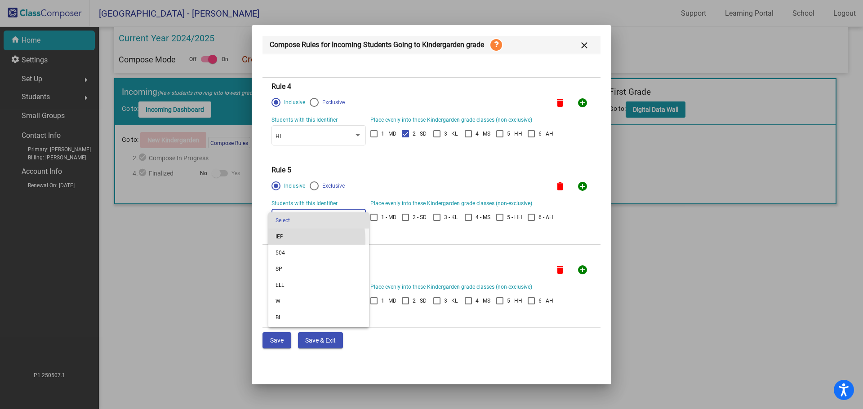
click at [282, 240] on span "IEP" at bounding box center [318, 237] width 86 height 16
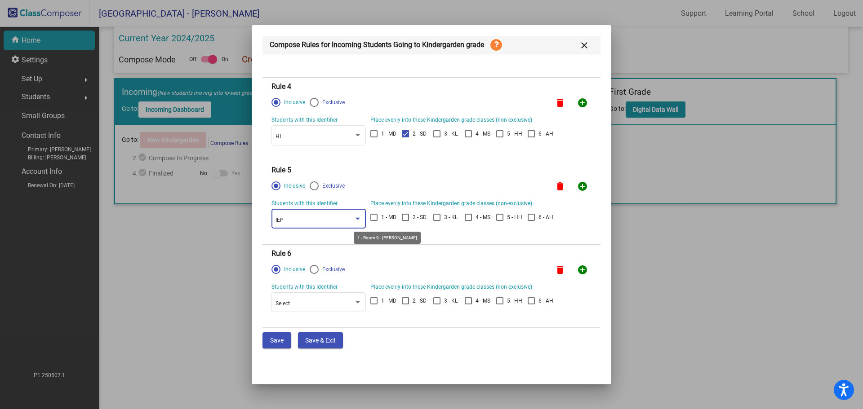
click at [377, 217] on div at bounding box center [373, 217] width 7 height 7
click at [374, 221] on input "1 - MD" at bounding box center [373, 221] width 0 height 0
checkbox input "true"
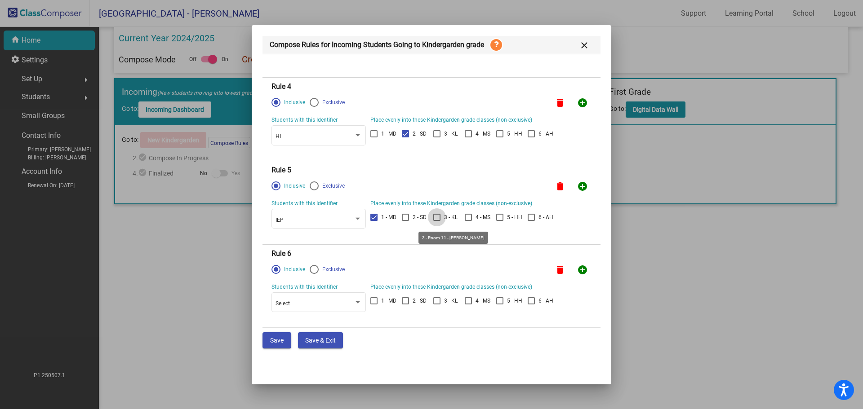
click at [440, 214] on div at bounding box center [436, 217] width 7 height 7
click at [437, 221] on input "3 - KL" at bounding box center [436, 221] width 0 height 0
checkbox input "true"
click at [343, 300] on div "Select" at bounding box center [318, 302] width 86 height 22
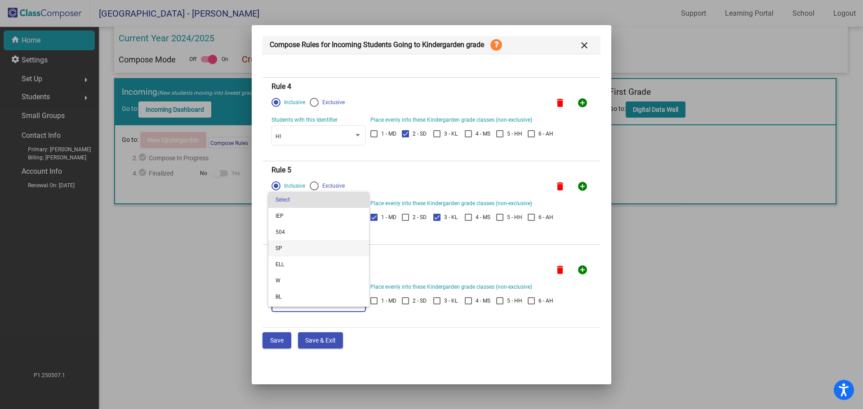
click at [275, 247] on span "SP" at bounding box center [318, 248] width 86 height 16
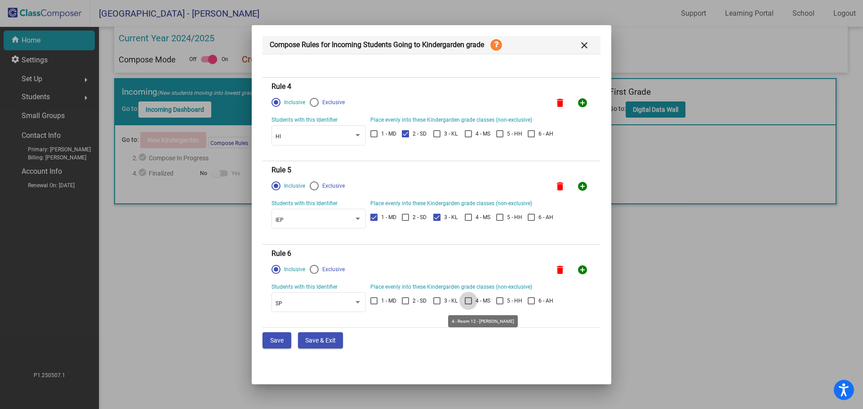
click at [465, 300] on div at bounding box center [468, 300] width 7 height 7
click at [468, 305] on input "4 - MS" at bounding box center [468, 305] width 0 height 0
checkbox input "true"
click at [499, 299] on div at bounding box center [499, 300] width 7 height 7
click at [499, 305] on input "5 - HH" at bounding box center [499, 305] width 0 height 0
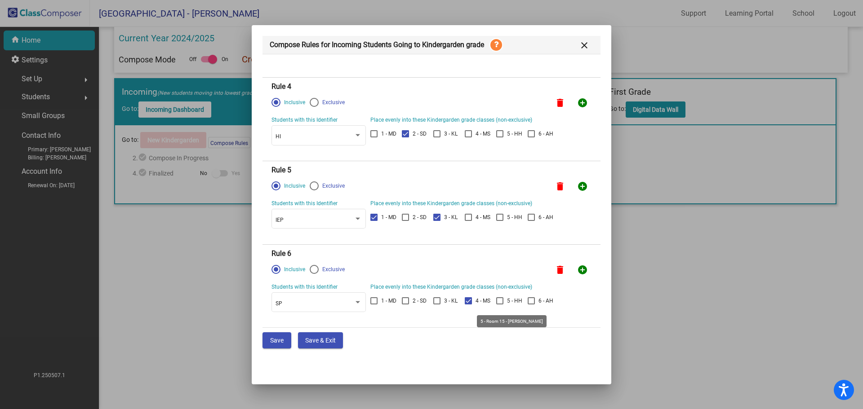
checkbox input "true"
click at [529, 299] on div at bounding box center [530, 300] width 7 height 7
click at [531, 305] on input "6 - AH" at bounding box center [531, 305] width 0 height 0
checkbox input "true"
click at [280, 337] on span "Save" at bounding box center [276, 340] width 13 height 7
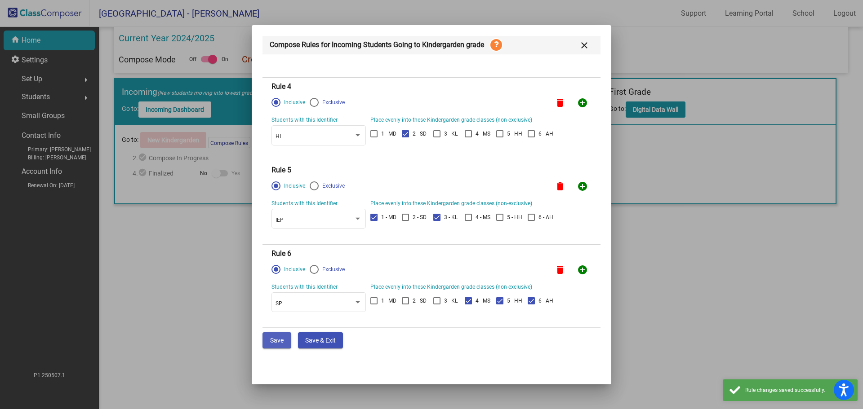
click at [277, 342] on span "Save" at bounding box center [276, 340] width 13 height 7
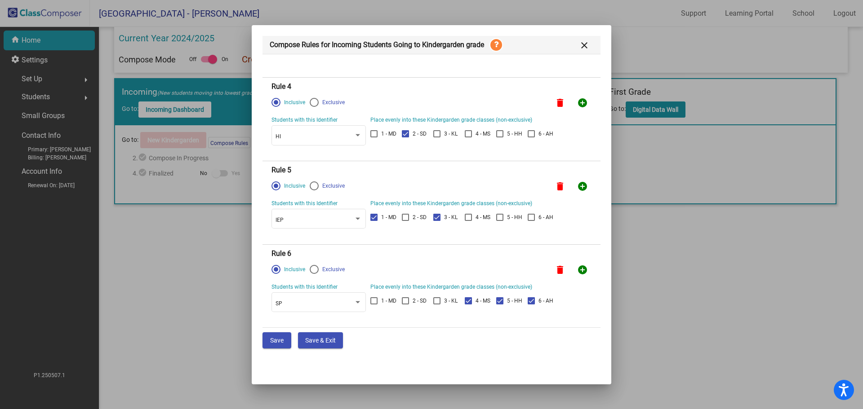
click at [500, 41] on icon at bounding box center [495, 44] width 13 height 13
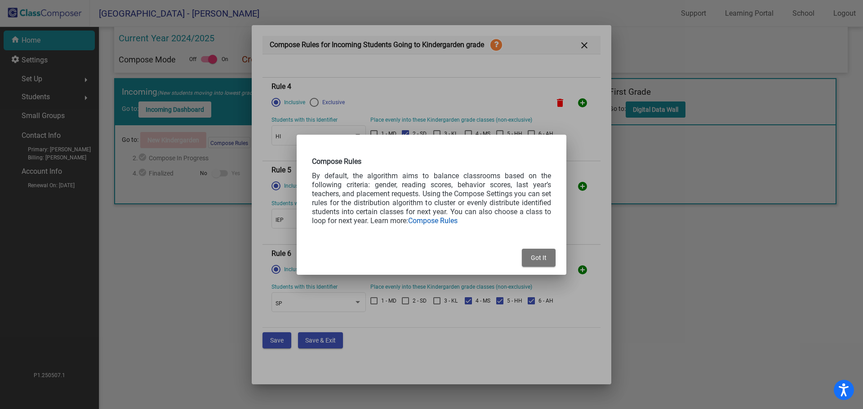
click at [457, 218] on link "Compose Rules" at bounding box center [432, 221] width 49 height 9
click at [542, 260] on span "Got It" at bounding box center [539, 257] width 16 height 7
click at [538, 254] on span "Got It" at bounding box center [539, 257] width 16 height 7
click at [480, 336] on div at bounding box center [431, 204] width 863 height 409
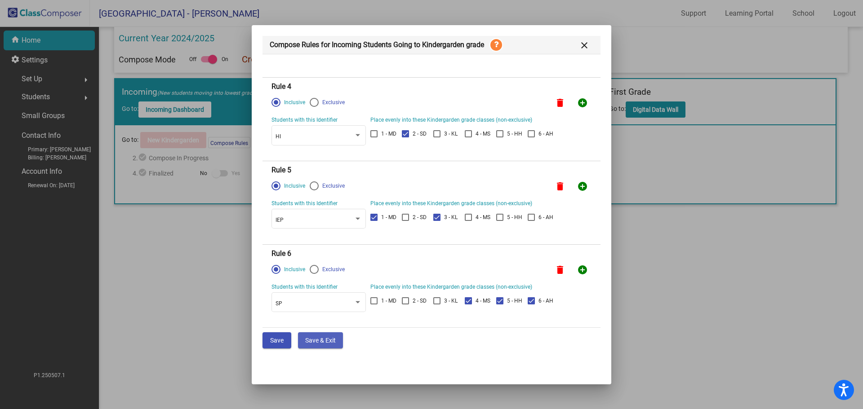
click at [309, 338] on span "Save & Exit" at bounding box center [320, 340] width 31 height 7
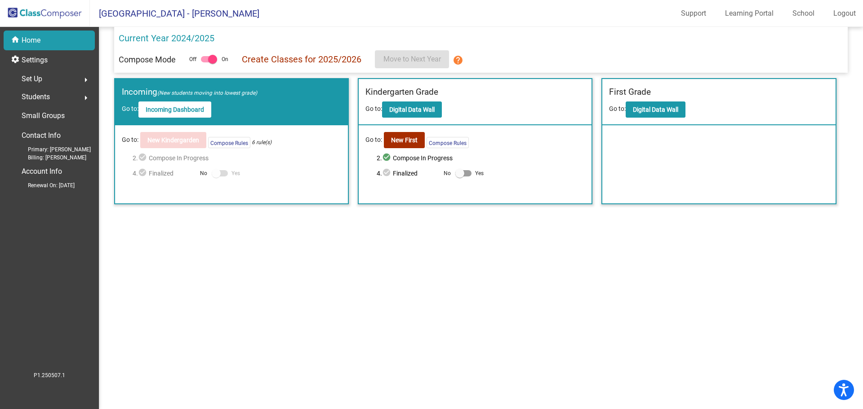
click at [52, 9] on img at bounding box center [45, 13] width 90 height 27
click at [174, 110] on b "Incoming Dashboard" at bounding box center [175, 109] width 58 height 7
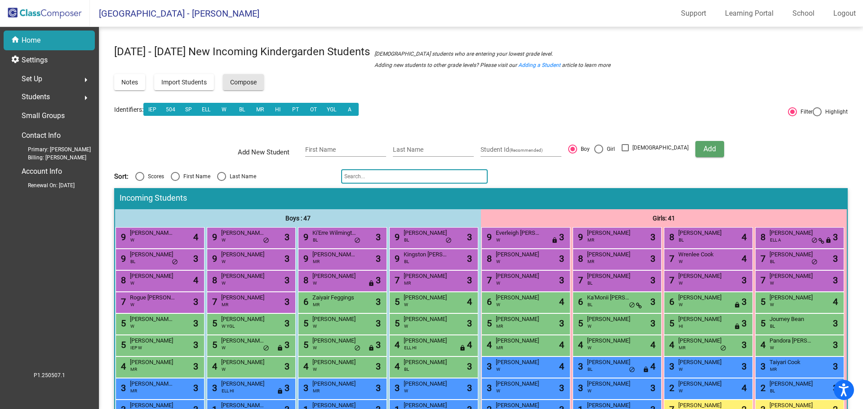
click at [249, 80] on span "Compose" at bounding box center [243, 82] width 27 height 7
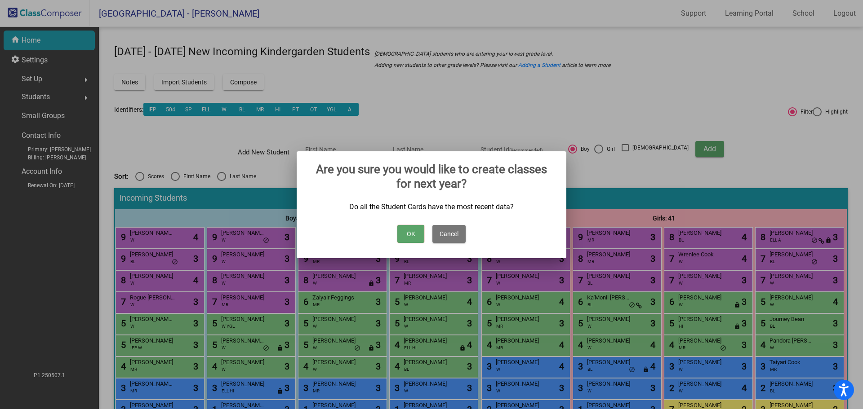
click at [409, 233] on button "OK" at bounding box center [410, 234] width 27 height 18
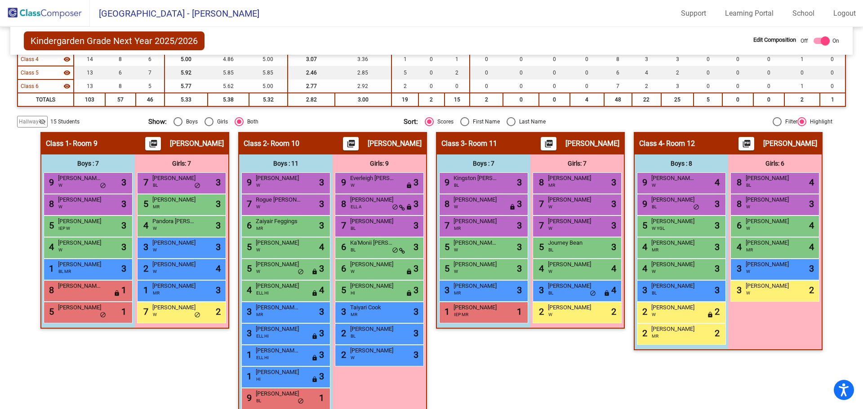
scroll to position [119, 0]
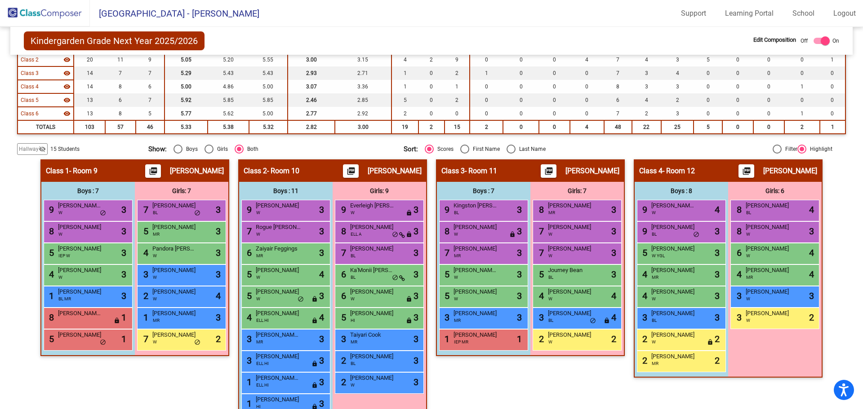
click at [61, 9] on img at bounding box center [45, 13] width 90 height 27
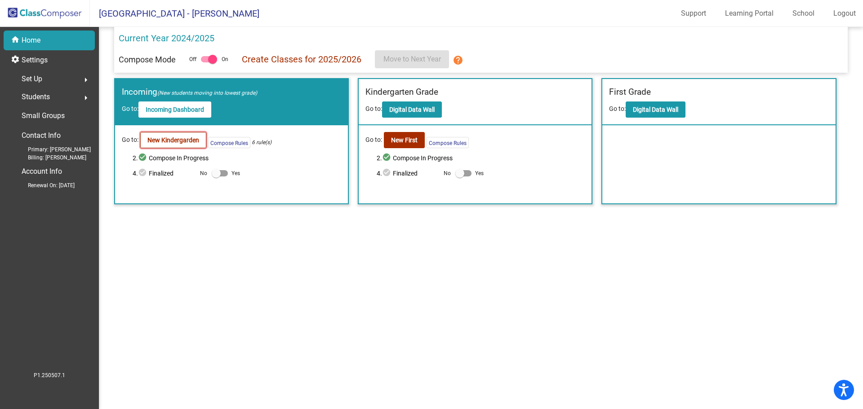
click at [169, 143] on b "New Kindergarden" at bounding box center [173, 140] width 52 height 7
click at [168, 35] on p "Current Year 2024/2025" at bounding box center [167, 37] width 96 height 13
click at [203, 61] on div at bounding box center [209, 59] width 16 height 6
click at [205, 62] on input "checkbox" at bounding box center [205, 62] width 0 height 0
checkbox input "false"
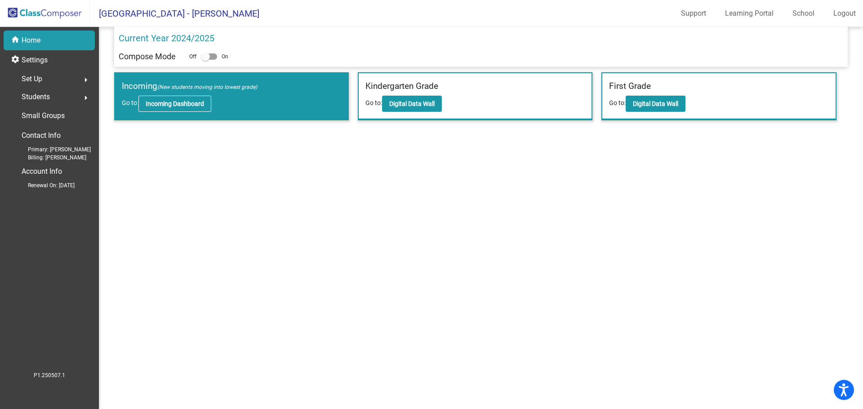
click at [169, 107] on button "Incoming Dashboard" at bounding box center [174, 104] width 73 height 16
click at [32, 93] on span "Students" at bounding box center [36, 97] width 28 height 13
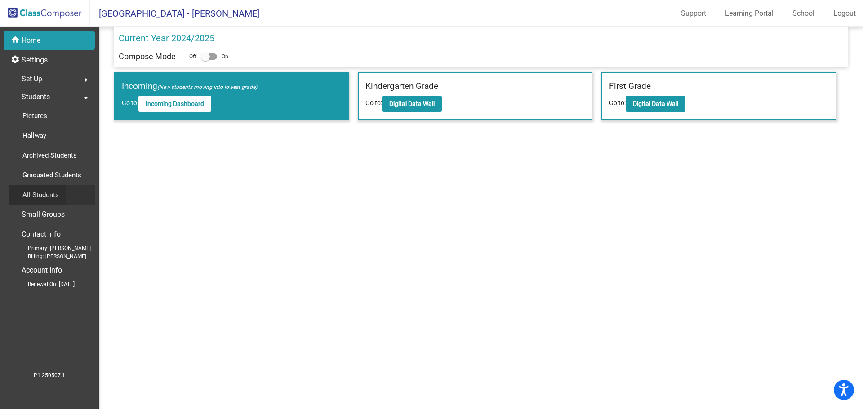
click at [56, 198] on p "All Students" at bounding box center [40, 195] width 36 height 11
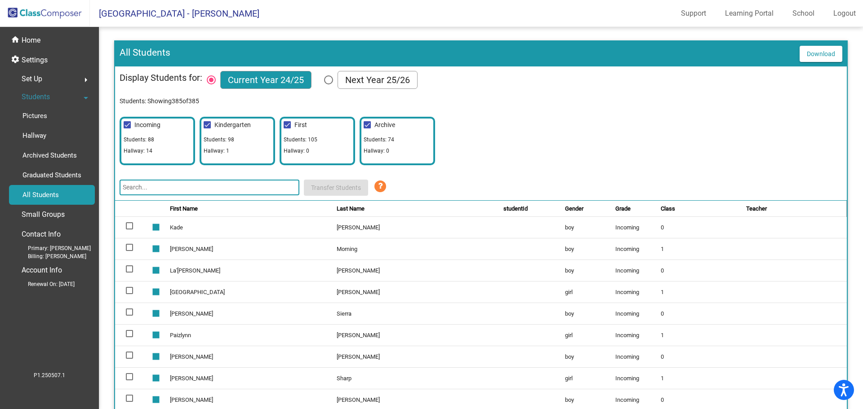
click at [249, 138] on div "Kindergarten Students: [GEOGRAPHIC_DATA]: 1" at bounding box center [236, 141] width 75 height 49
click at [125, 121] on div at bounding box center [127, 124] width 7 height 7
click at [127, 128] on input "Incoming" at bounding box center [127, 128] width 0 height 0
checkbox input "false"
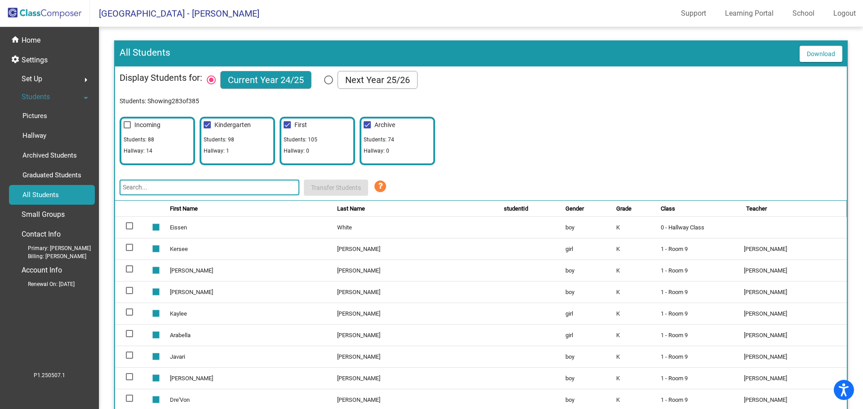
click at [289, 125] on div at bounding box center [286, 124] width 7 height 7
click at [287, 128] on input "First" at bounding box center [287, 128] width 0 height 0
checkbox input "false"
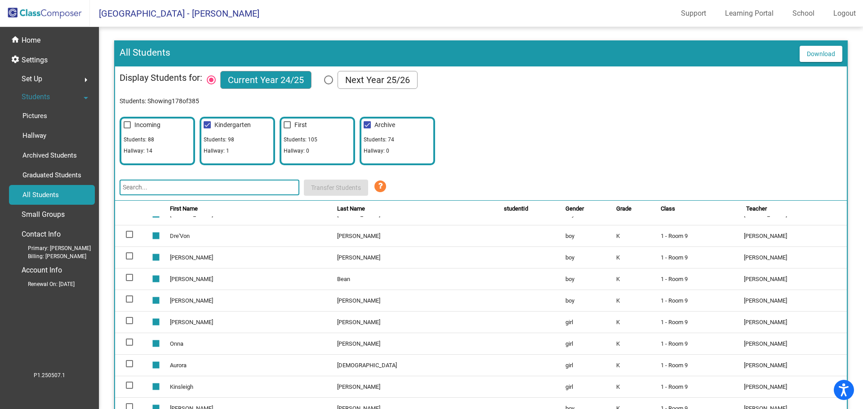
scroll to position [180, 0]
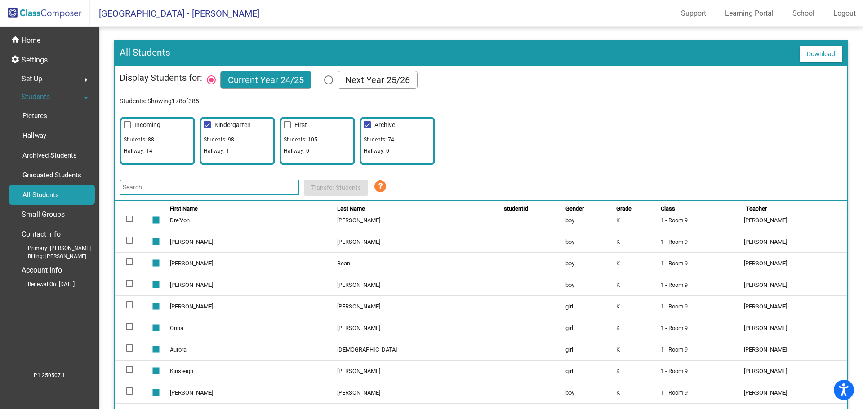
drag, startPoint x: 230, startPoint y: 360, endPoint x: 616, endPoint y: 121, distance: 454.1
click at [616, 121] on div "Incoming Students: 88 Hallway: 14 Kindergarten Students: [GEOGRAPHIC_DATA]: 1 F…" at bounding box center [481, 138] width 722 height 53
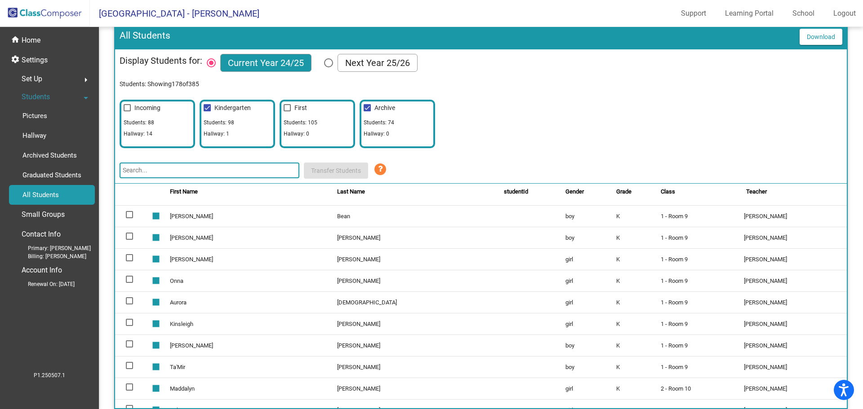
scroll to position [90, 0]
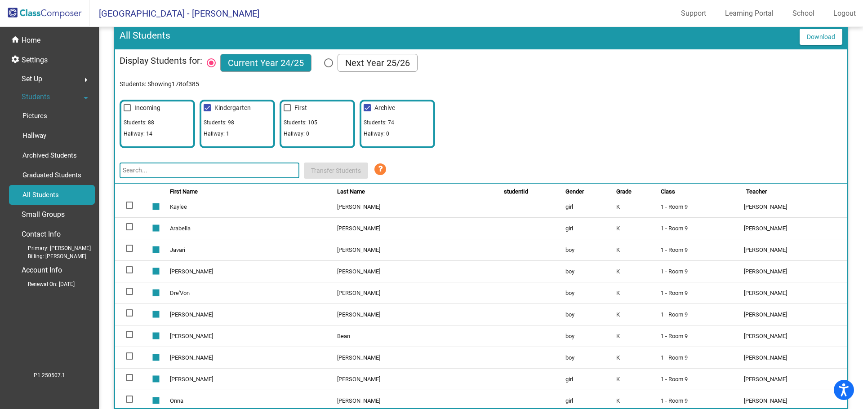
click at [35, 27] on mat-nav-list "home Home settings Settings Set Up arrow_right Students arrow_drop_down Picture…" at bounding box center [49, 199] width 98 height 344
click at [39, 33] on div "home Home" at bounding box center [49, 41] width 91 height 20
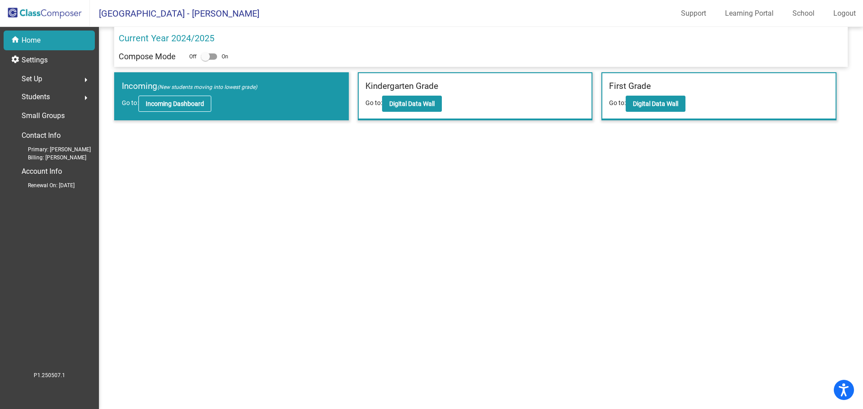
click at [171, 108] on button "Incoming Dashboard" at bounding box center [174, 104] width 73 height 16
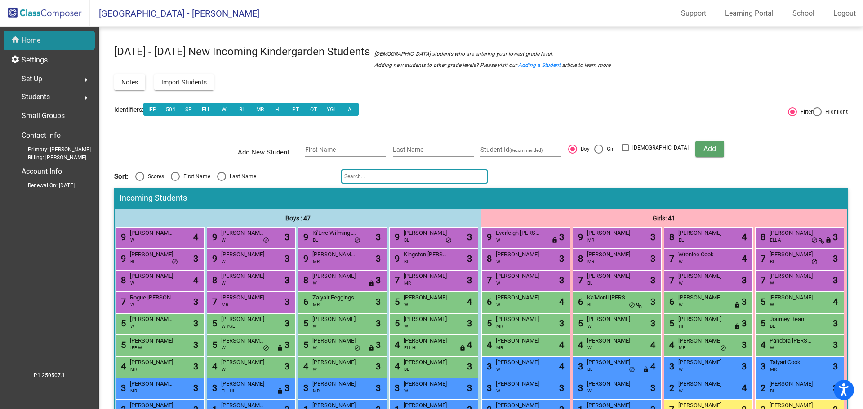
click at [52, 32] on div "home Home" at bounding box center [49, 41] width 91 height 20
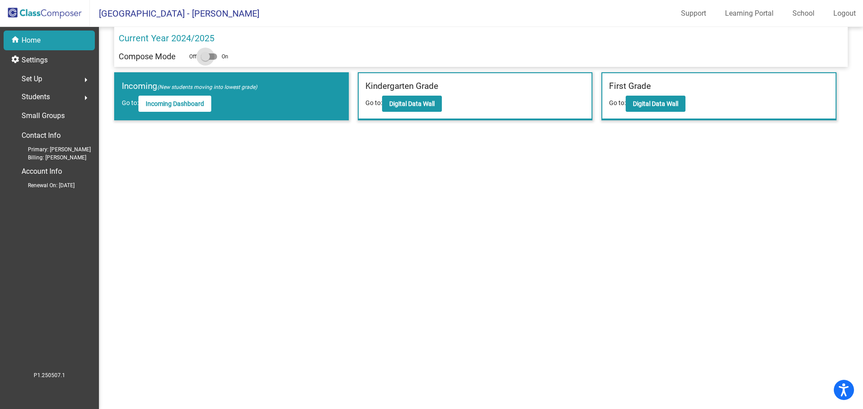
click at [215, 58] on div at bounding box center [209, 56] width 16 height 6
click at [205, 60] on input "checkbox" at bounding box center [205, 60] width 0 height 0
checkbox input "true"
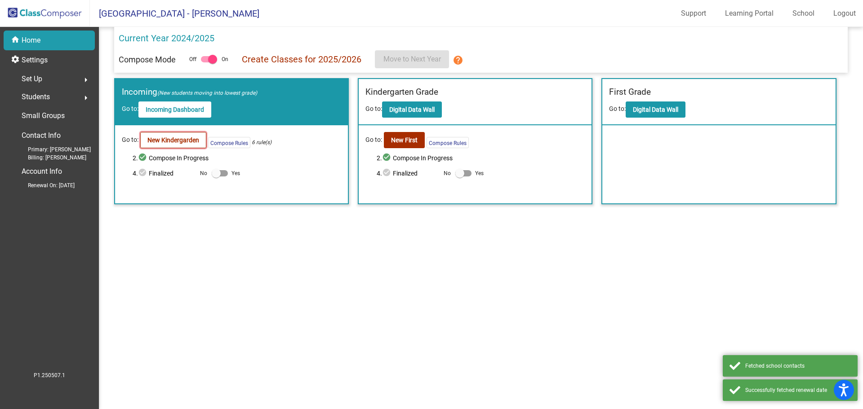
click at [194, 137] on b "New Kindergarden" at bounding box center [173, 140] width 52 height 7
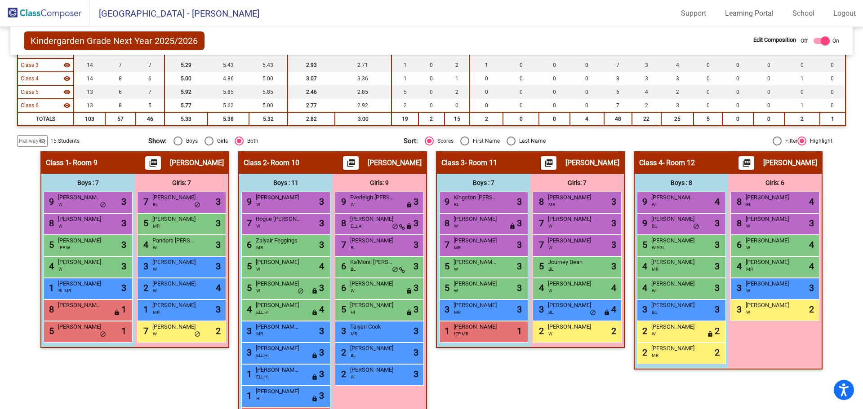
scroll to position [225, 0]
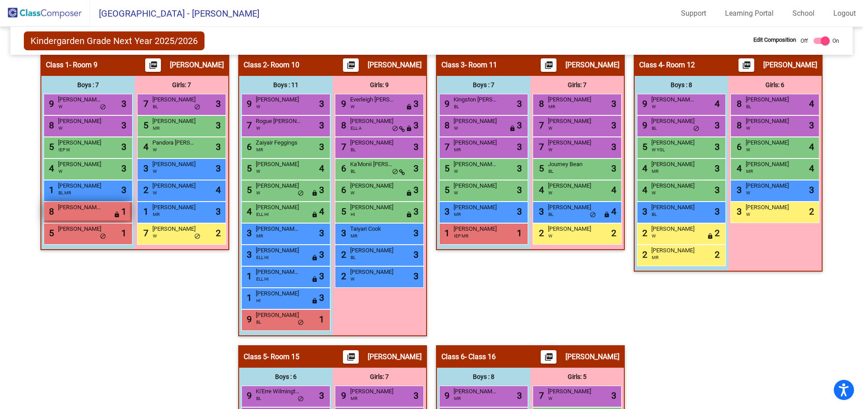
click at [114, 213] on span "lock" at bounding box center [117, 215] width 6 height 7
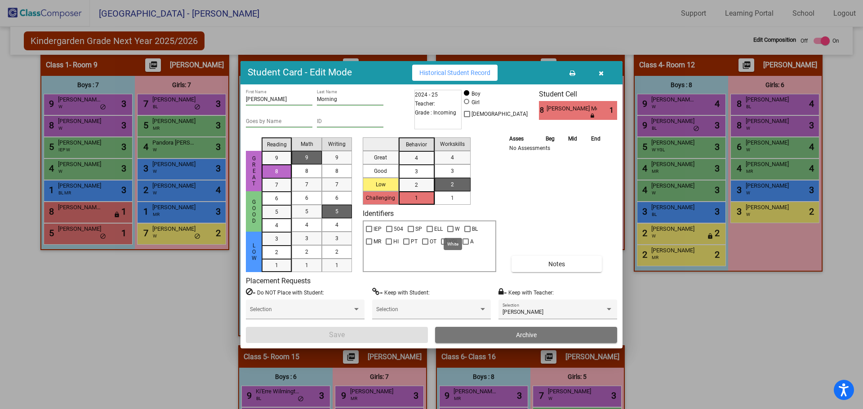
click at [448, 227] on div at bounding box center [450, 229] width 6 height 6
click at [450, 232] on input "W" at bounding box center [450, 232] width 0 height 0
checkbox input "true"
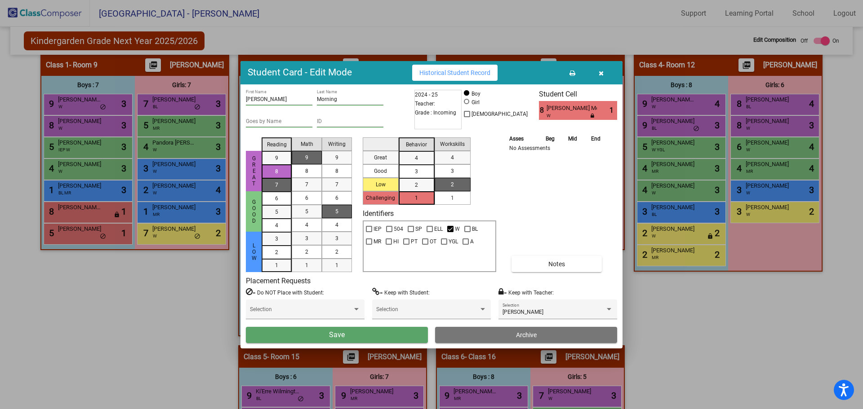
click at [290, 184] on mat-list-option "7" at bounding box center [276, 184] width 30 height 13
click at [302, 185] on div "7" at bounding box center [307, 184] width 18 height 13
click at [334, 190] on div "7" at bounding box center [337, 184] width 18 height 13
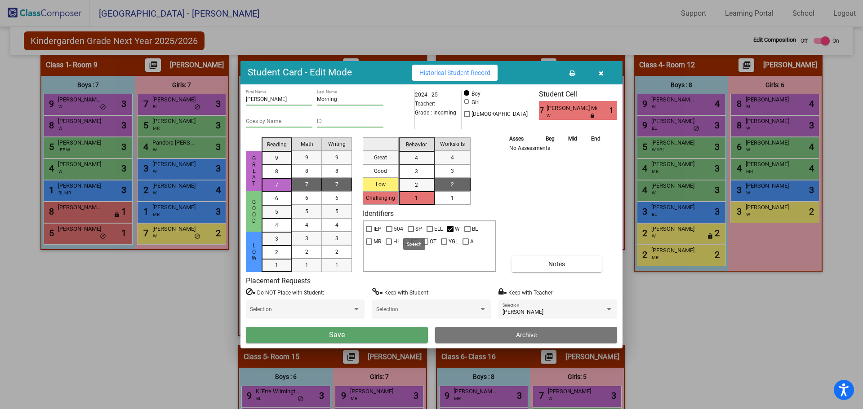
click at [407, 230] on div at bounding box center [410, 229] width 6 height 6
click at [410, 232] on input "SP" at bounding box center [410, 232] width 0 height 0
checkbox input "true"
click at [423, 240] on div at bounding box center [425, 242] width 6 height 6
click at [425, 245] on input "OT" at bounding box center [425, 245] width 0 height 0
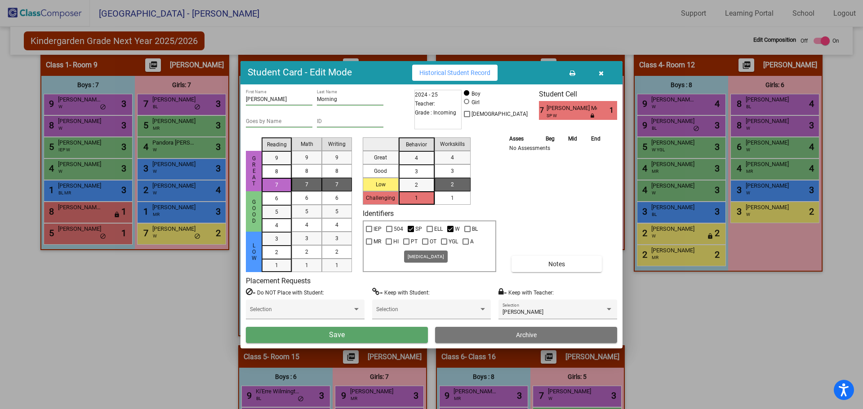
checkbox input "true"
click at [374, 338] on button "Save" at bounding box center [337, 335] width 182 height 16
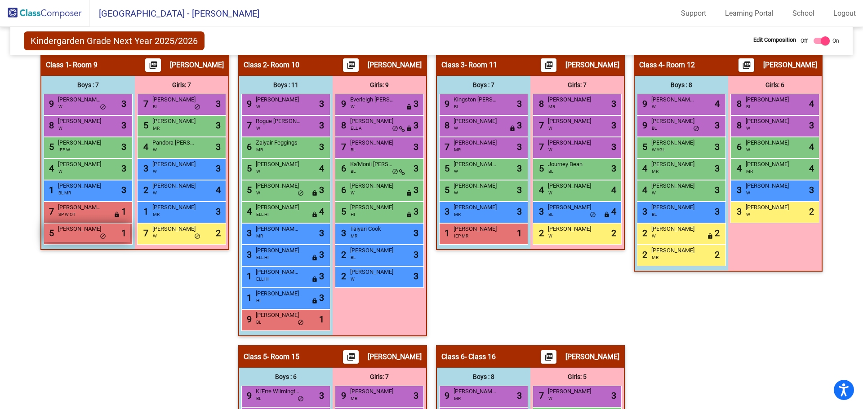
click at [70, 237] on div "5 [PERSON_NAME] lock do_not_disturb_alt 1" at bounding box center [87, 233] width 86 height 18
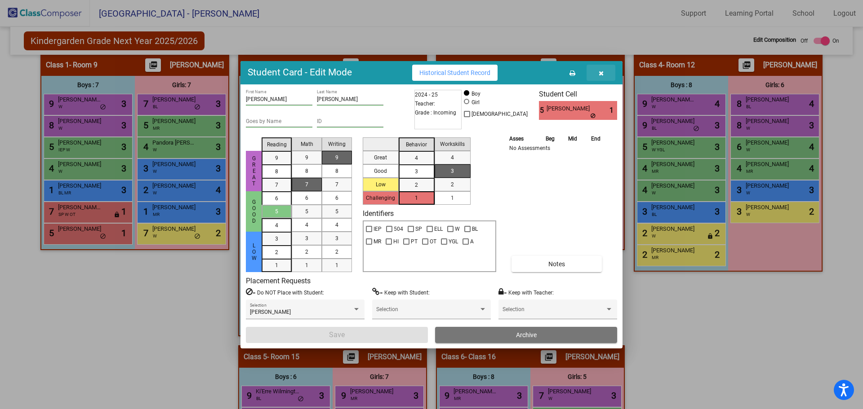
click at [598, 70] on button "button" at bounding box center [600, 73] width 29 height 16
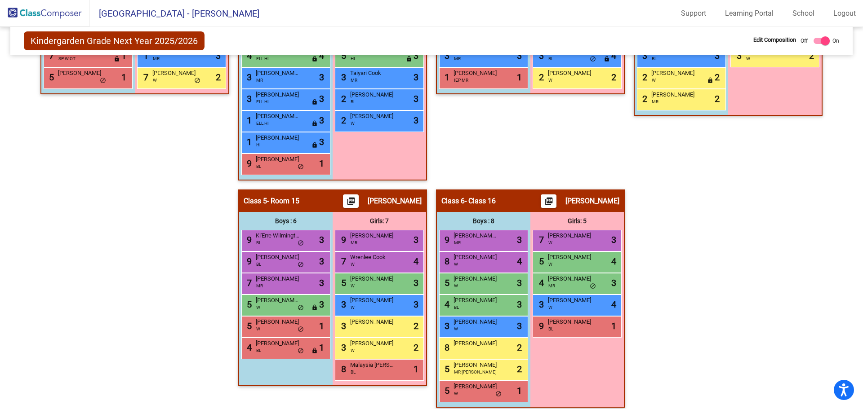
scroll to position [388, 0]
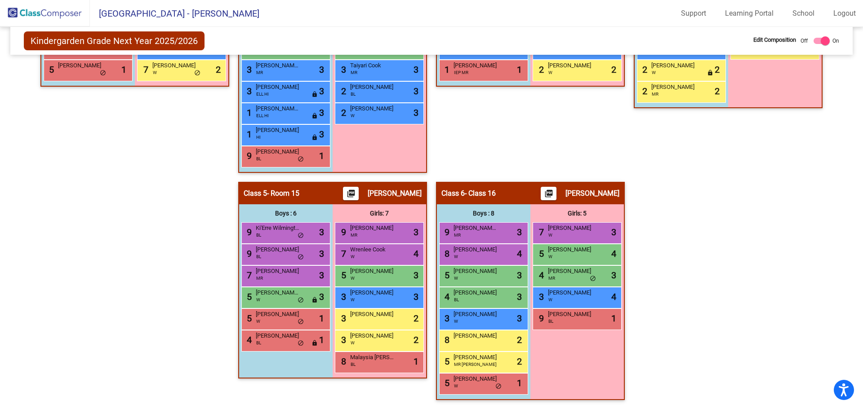
click at [486, 352] on div "5 [PERSON_NAME] MR [PERSON_NAME] lock do_not_disturb_alt 2" at bounding box center [483, 363] width 89 height 22
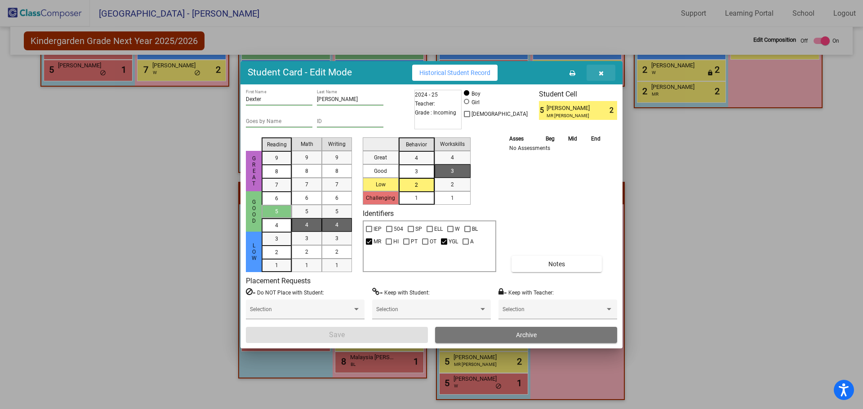
click at [599, 71] on icon "button" at bounding box center [600, 73] width 5 height 6
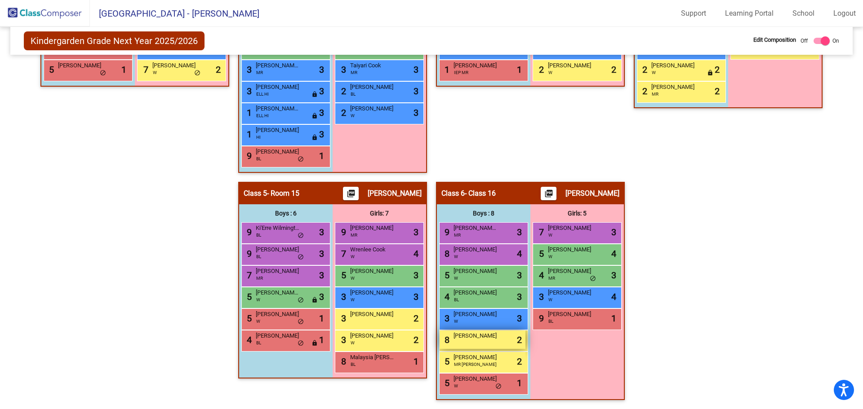
click at [476, 338] on span "[PERSON_NAME]" at bounding box center [475, 336] width 45 height 9
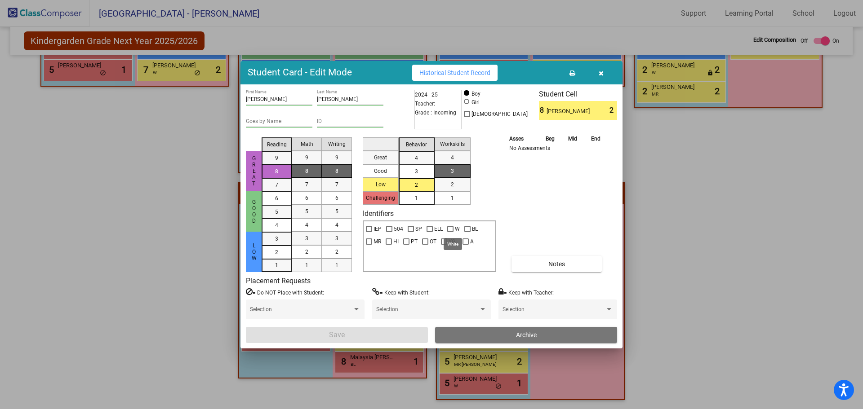
click at [448, 226] on div at bounding box center [450, 229] width 6 height 6
click at [450, 232] on input "W" at bounding box center [450, 232] width 0 height 0
checkbox input "true"
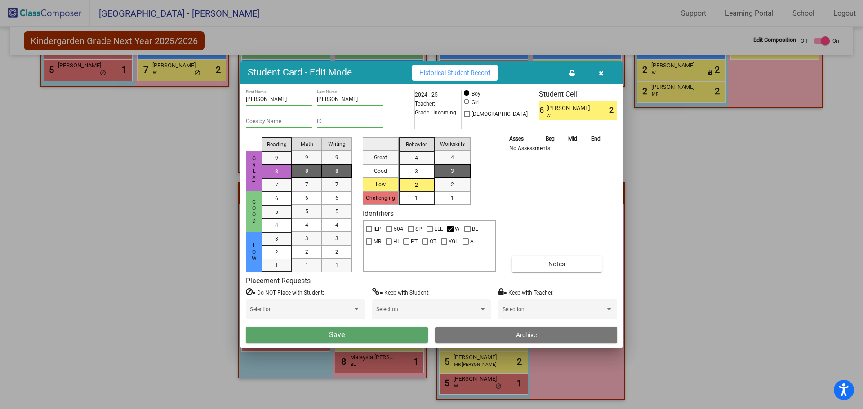
click at [398, 335] on button "Save" at bounding box center [337, 335] width 182 height 16
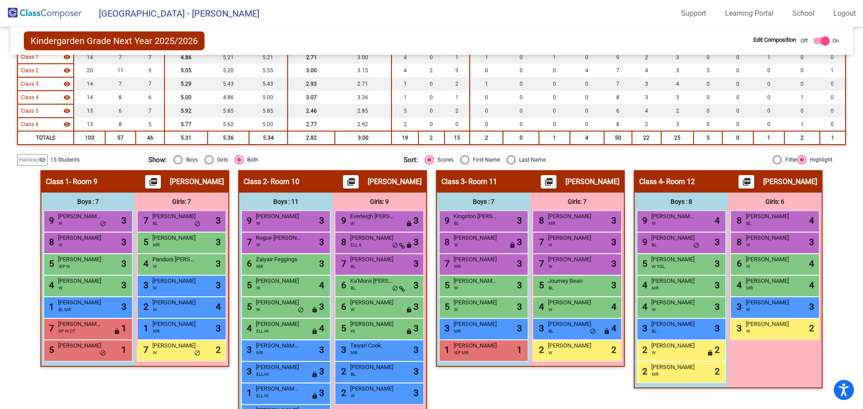
scroll to position [0, 0]
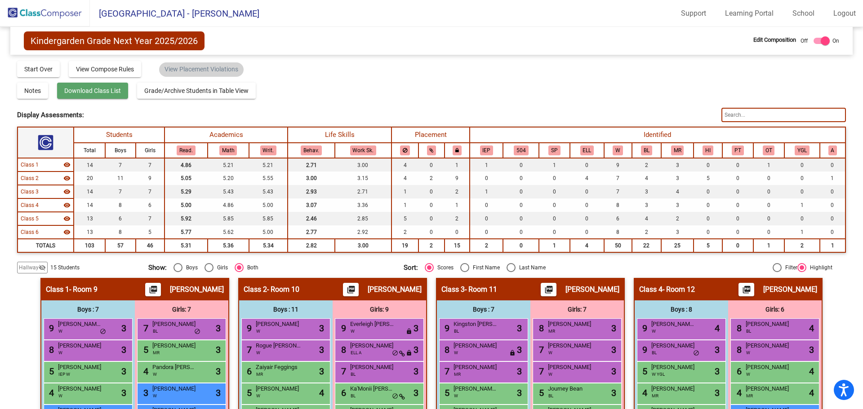
click at [101, 93] on span "Download Class List" at bounding box center [92, 90] width 57 height 7
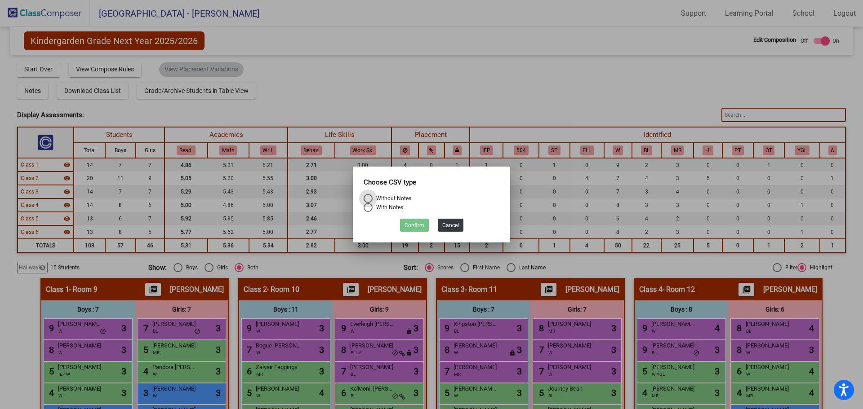
click at [391, 197] on div "Without Notes" at bounding box center [391, 199] width 39 height 8
click at [368, 203] on input "Without Notes" at bounding box center [367, 203] width 0 height 0
radio input "true"
click at [412, 226] on button "Confirm" at bounding box center [414, 225] width 29 height 13
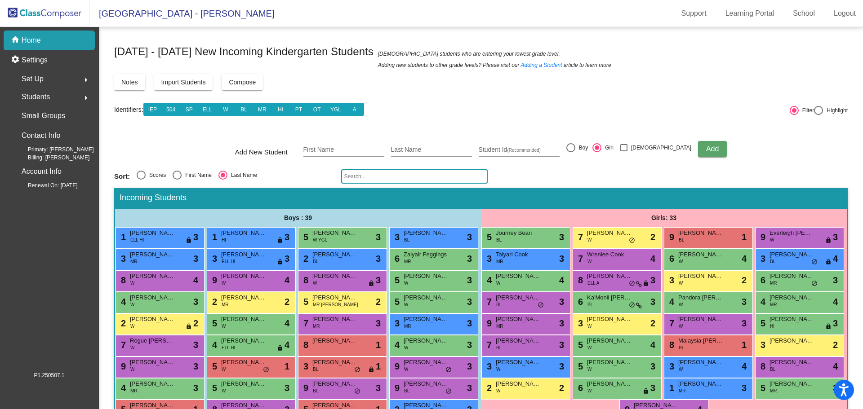
scroll to position [114, 0]
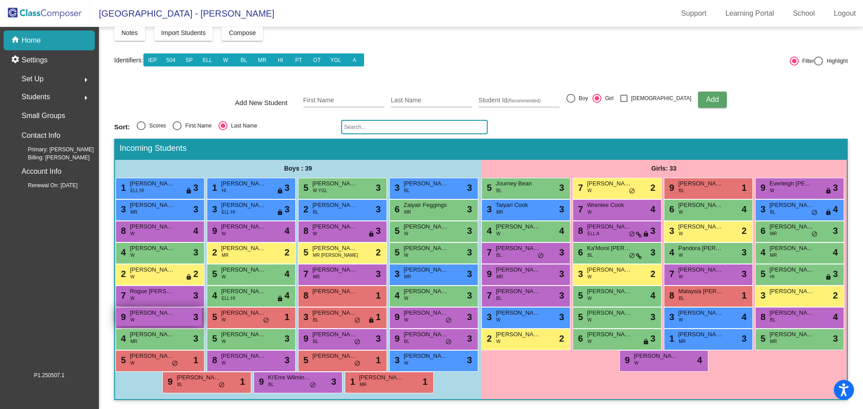
click at [179, 308] on div "9 Judah Orrill W lock do_not_disturb_alt 3" at bounding box center [159, 317] width 86 height 18
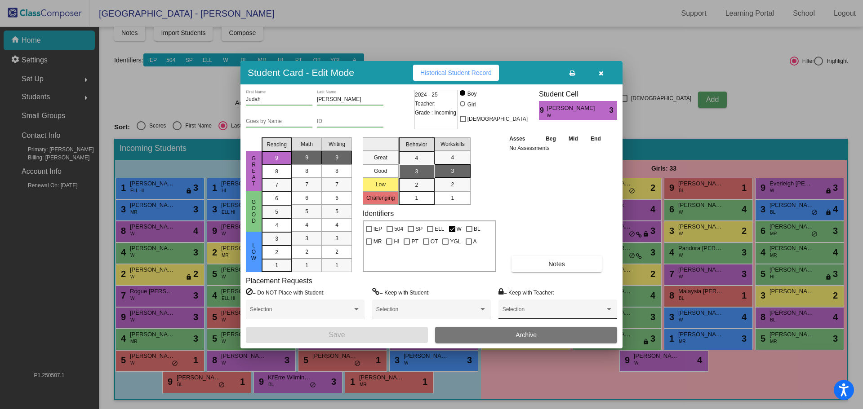
click at [543, 304] on div "Selection" at bounding box center [557, 312] width 111 height 16
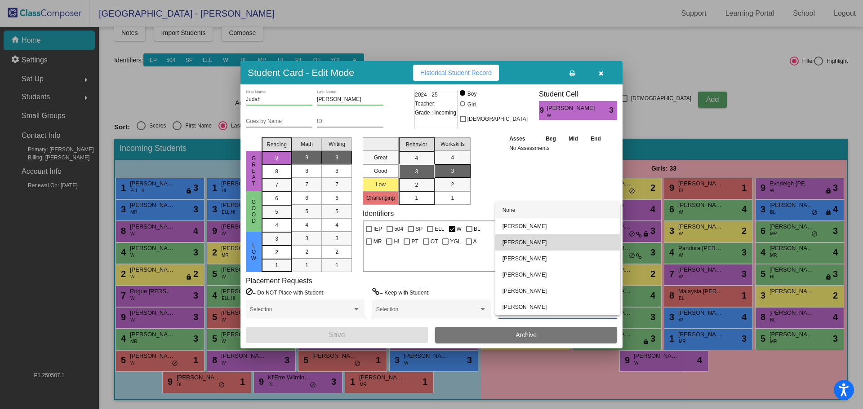
click at [534, 245] on span "[PERSON_NAME]" at bounding box center [557, 243] width 111 height 16
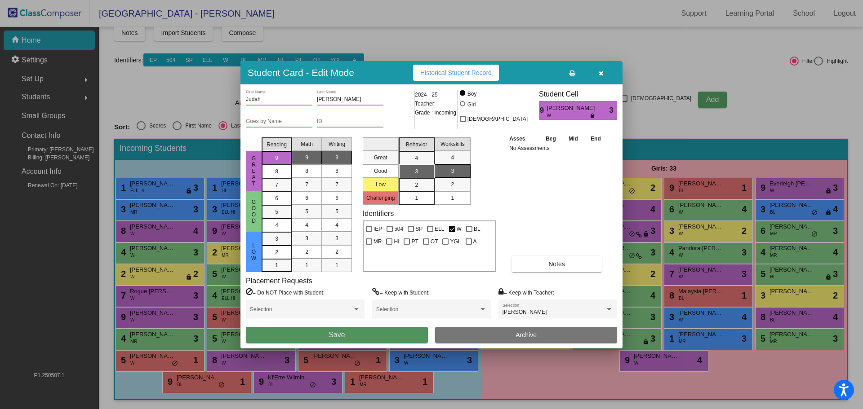
drag, startPoint x: 385, startPoint y: 329, endPoint x: 386, endPoint y: 320, distance: 9.2
click at [385, 328] on button "Save" at bounding box center [337, 335] width 182 height 16
